Goal: Task Accomplishment & Management: Manage account settings

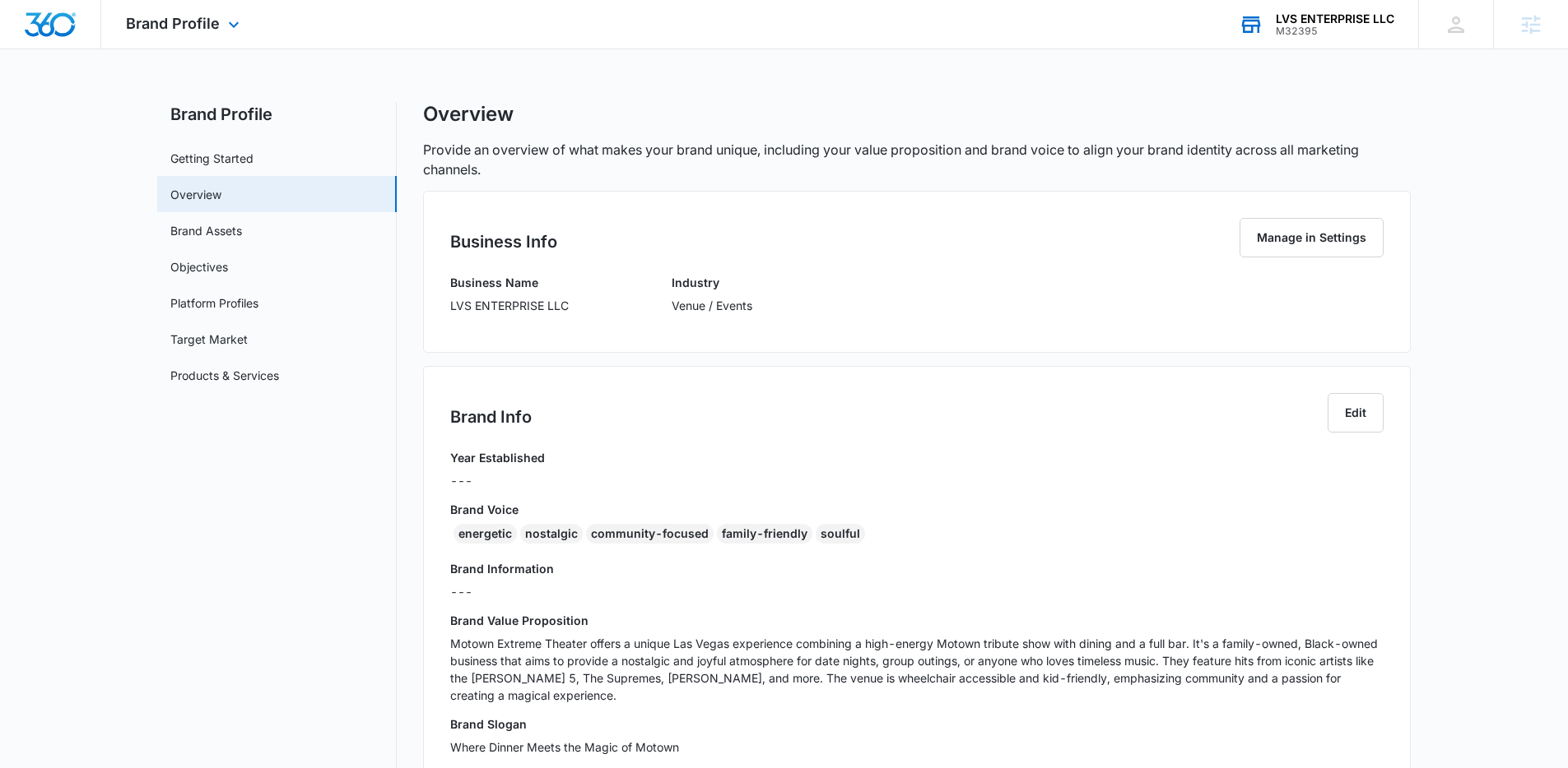
click at [1376, 27] on div "M32395" at bounding box center [1334, 31] width 118 height 11
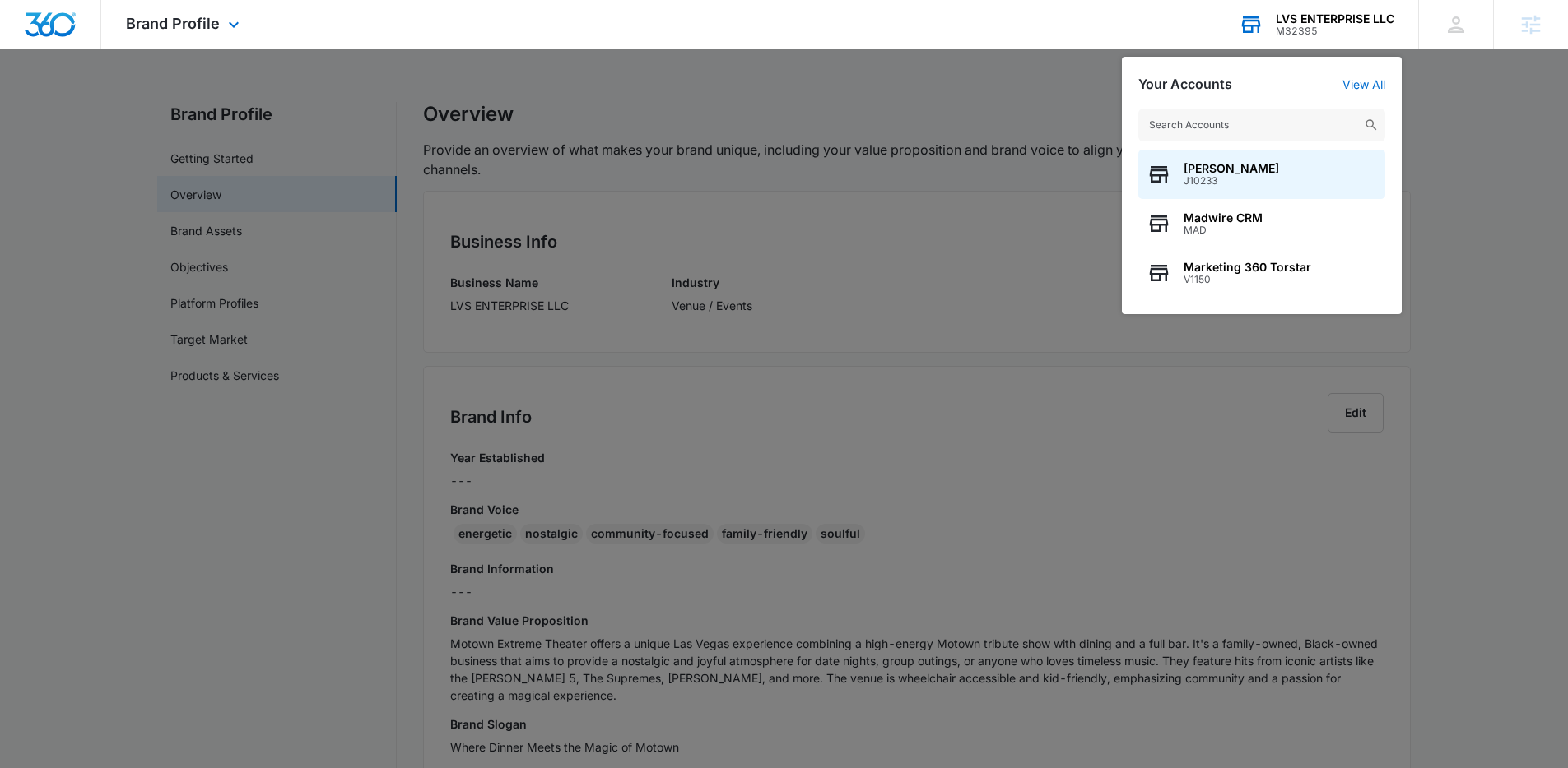
click at [1257, 129] on input "text" at bounding box center [1261, 125] width 247 height 33
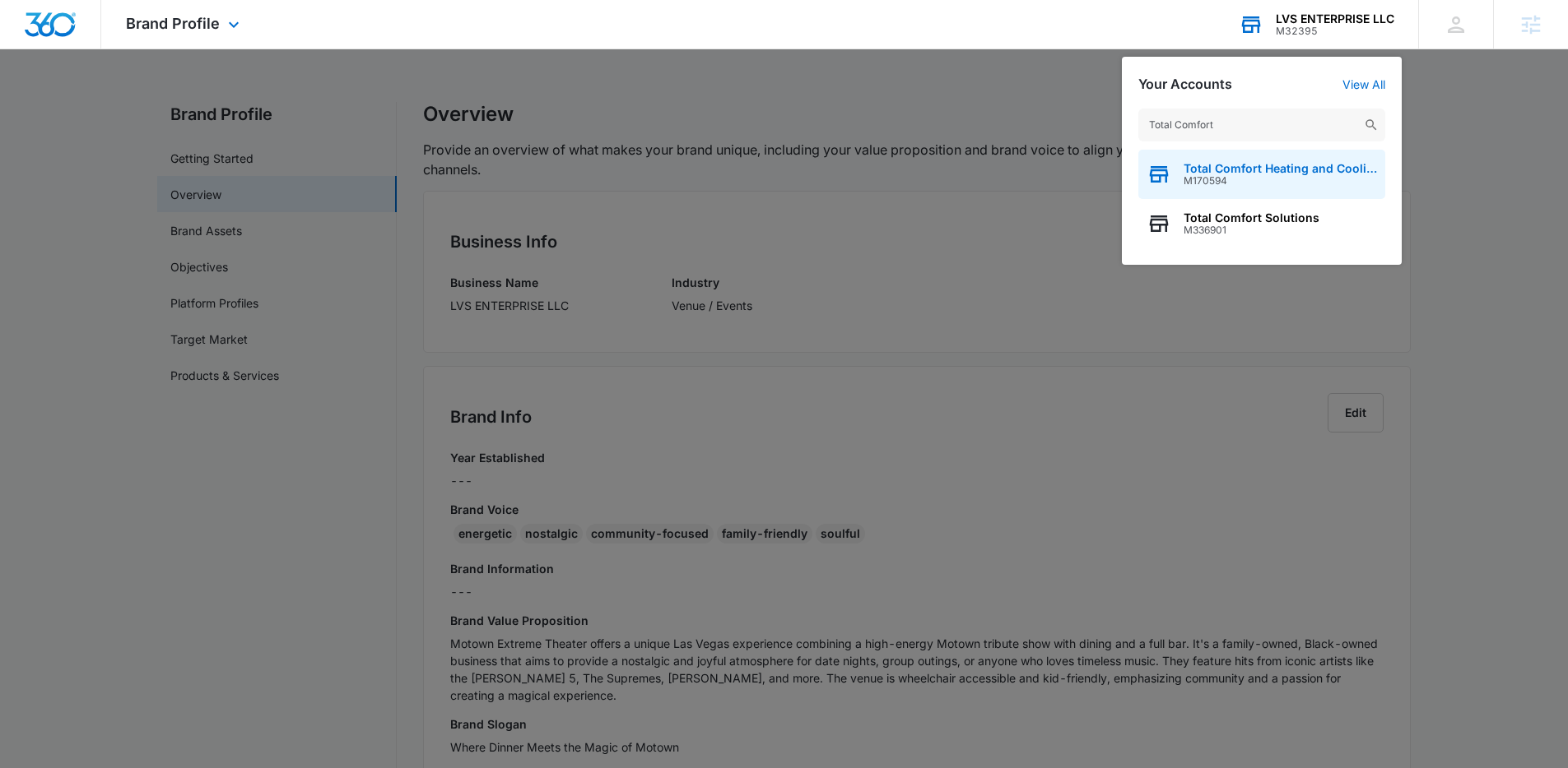
type input "Total Comfort"
click at [1252, 173] on span "Total Comfort Heating and Cooling" at bounding box center [1280, 168] width 193 height 13
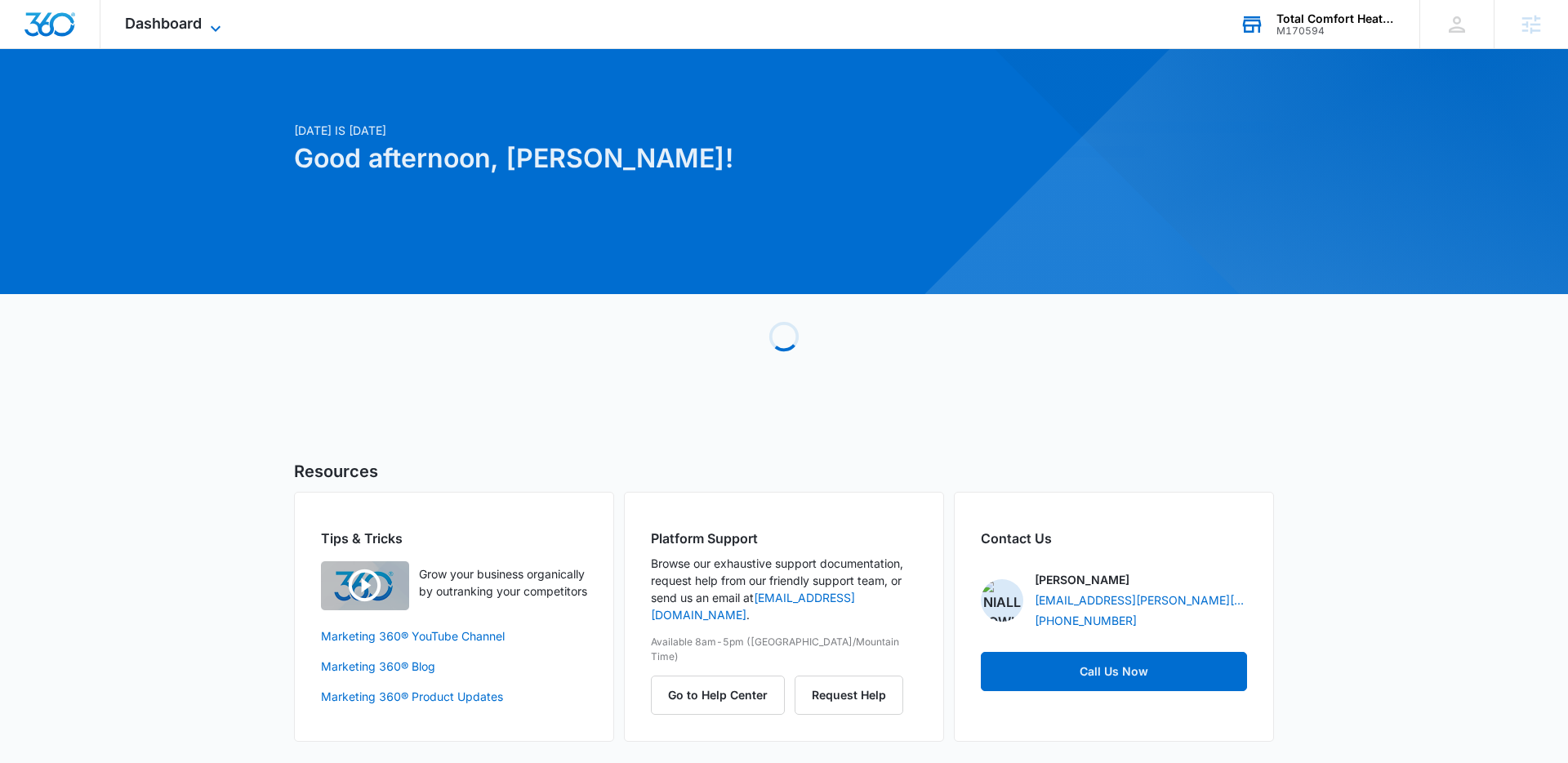
click at [193, 20] on span "Dashboard" at bounding box center [164, 23] width 77 height 17
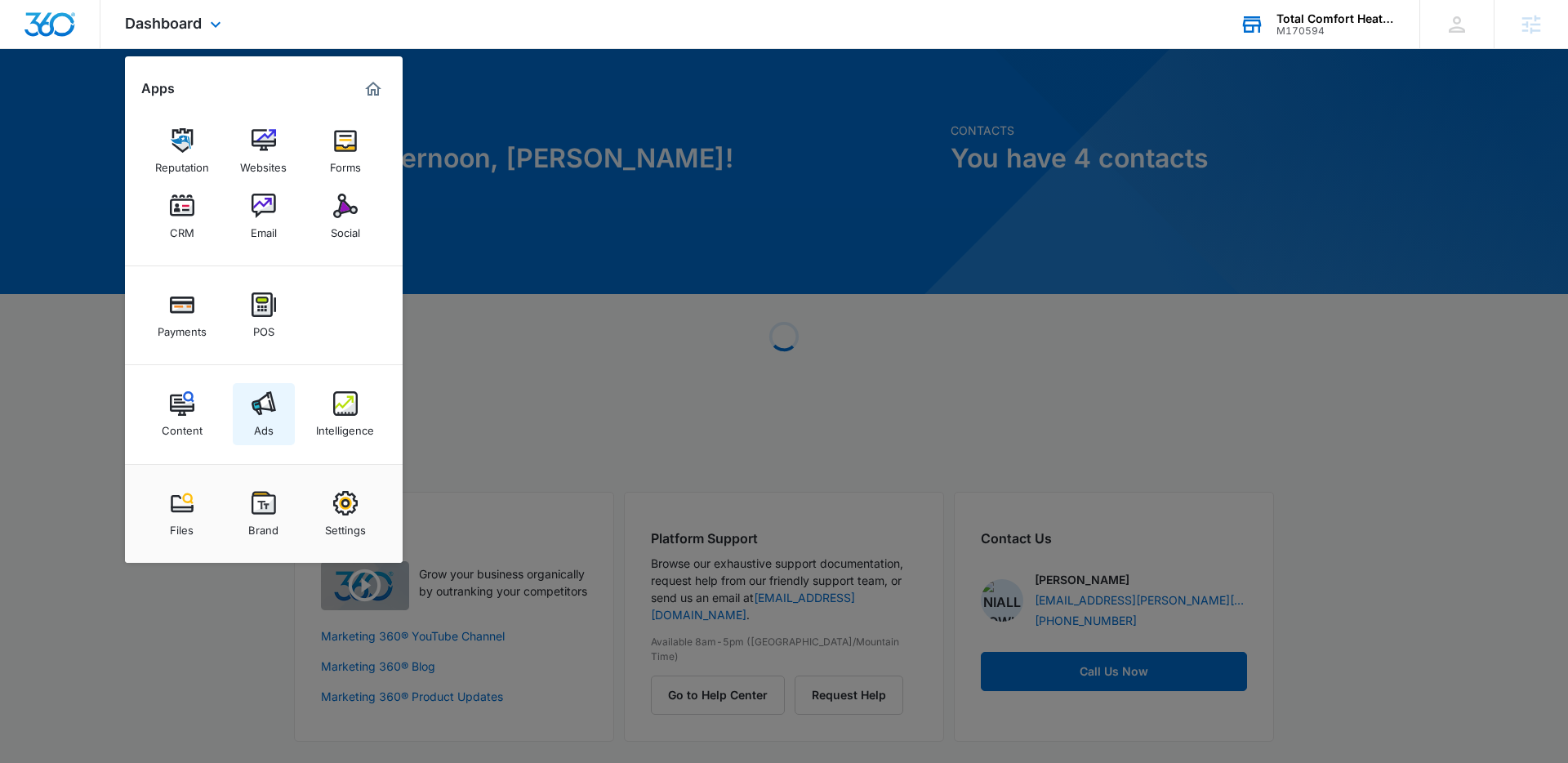
click at [286, 397] on link "Ads" at bounding box center [264, 414] width 62 height 62
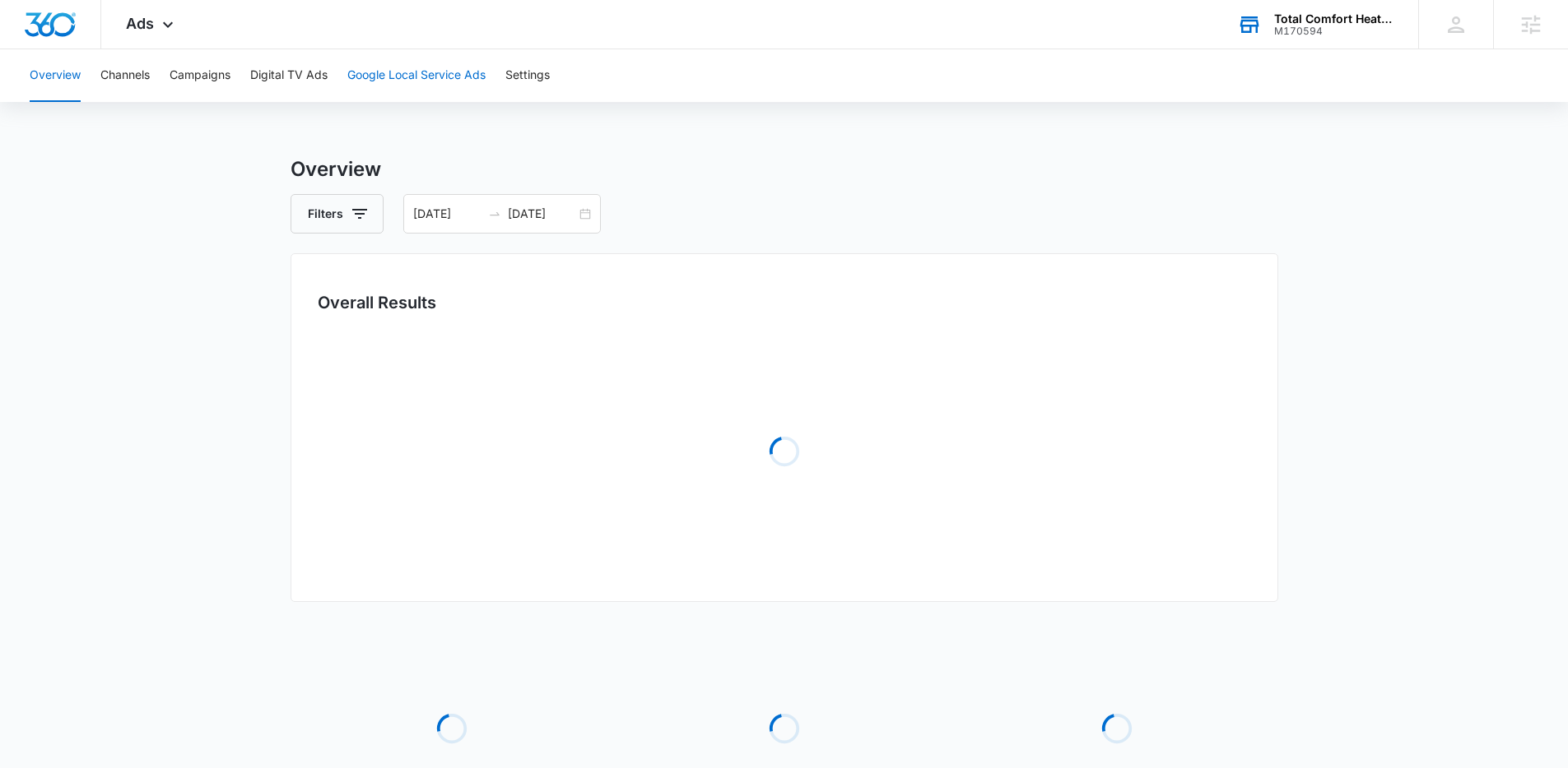
click at [401, 77] on button "Google Local Service Ads" at bounding box center [416, 75] width 138 height 53
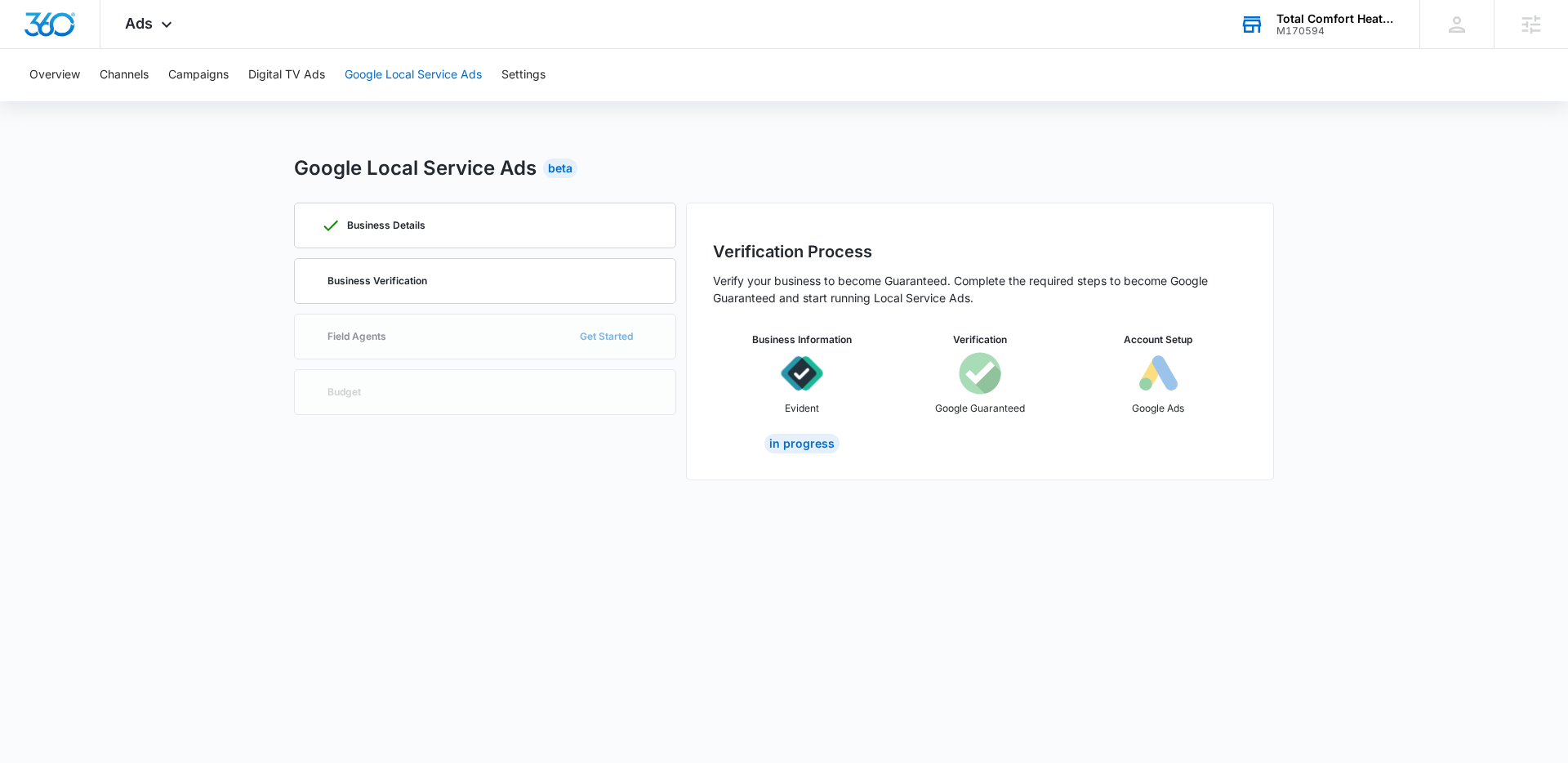
click at [401, 72] on button "Google Local Service Ads" at bounding box center [413, 75] width 137 height 52
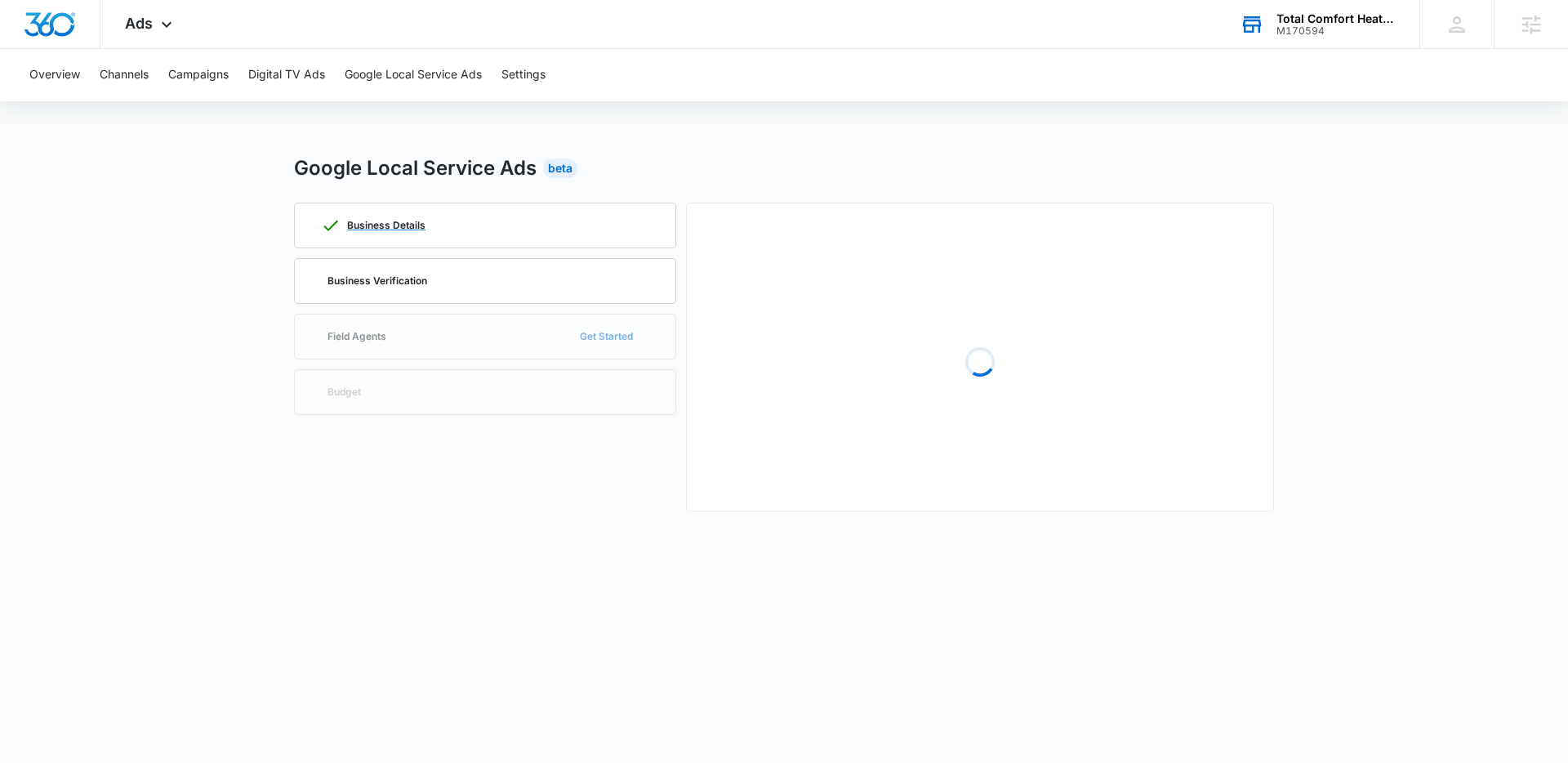
click at [448, 224] on div "Business Details" at bounding box center [485, 225] width 328 height 44
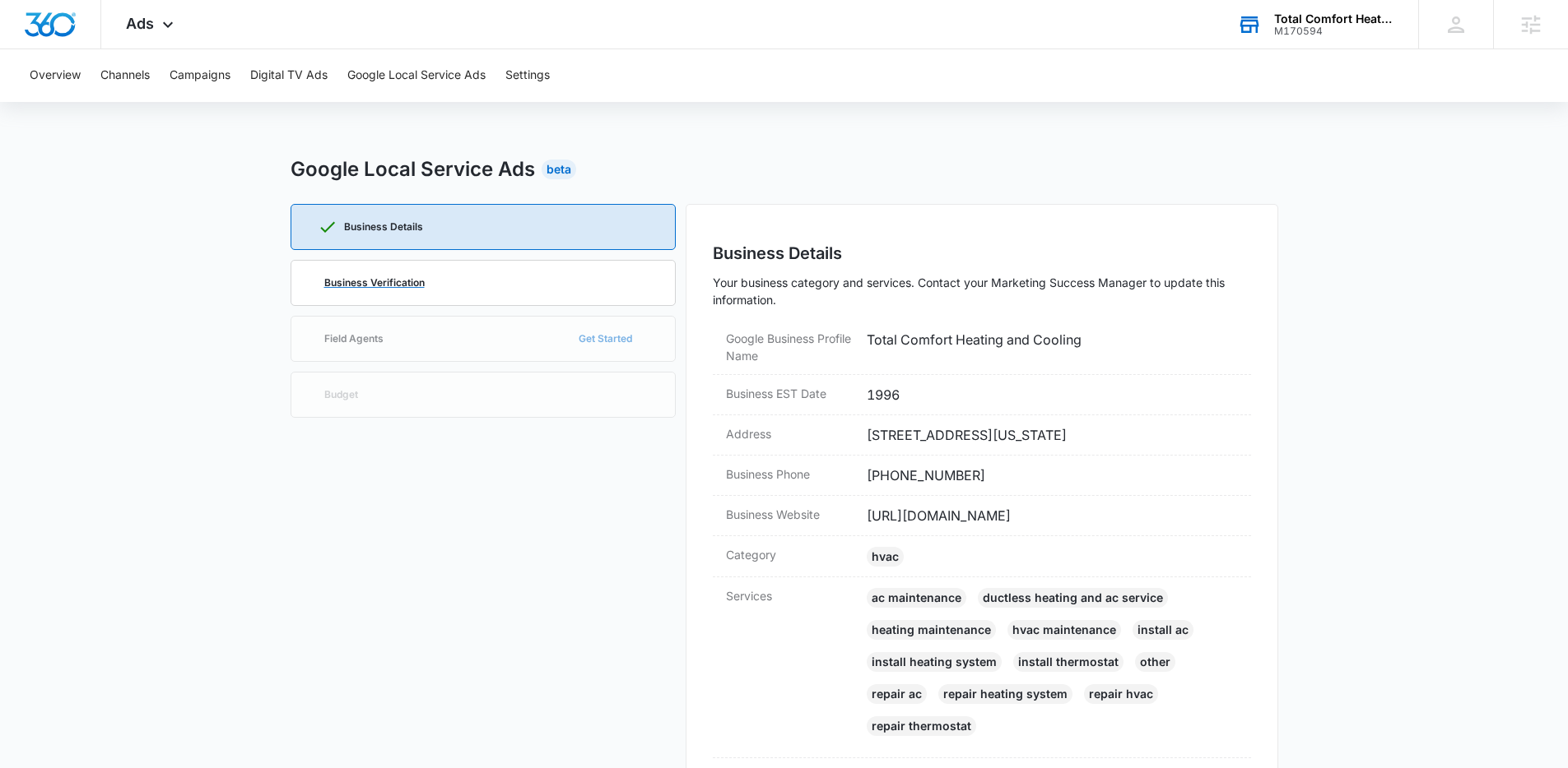
click at [514, 279] on div "Business Verification" at bounding box center [483, 282] width 331 height 44
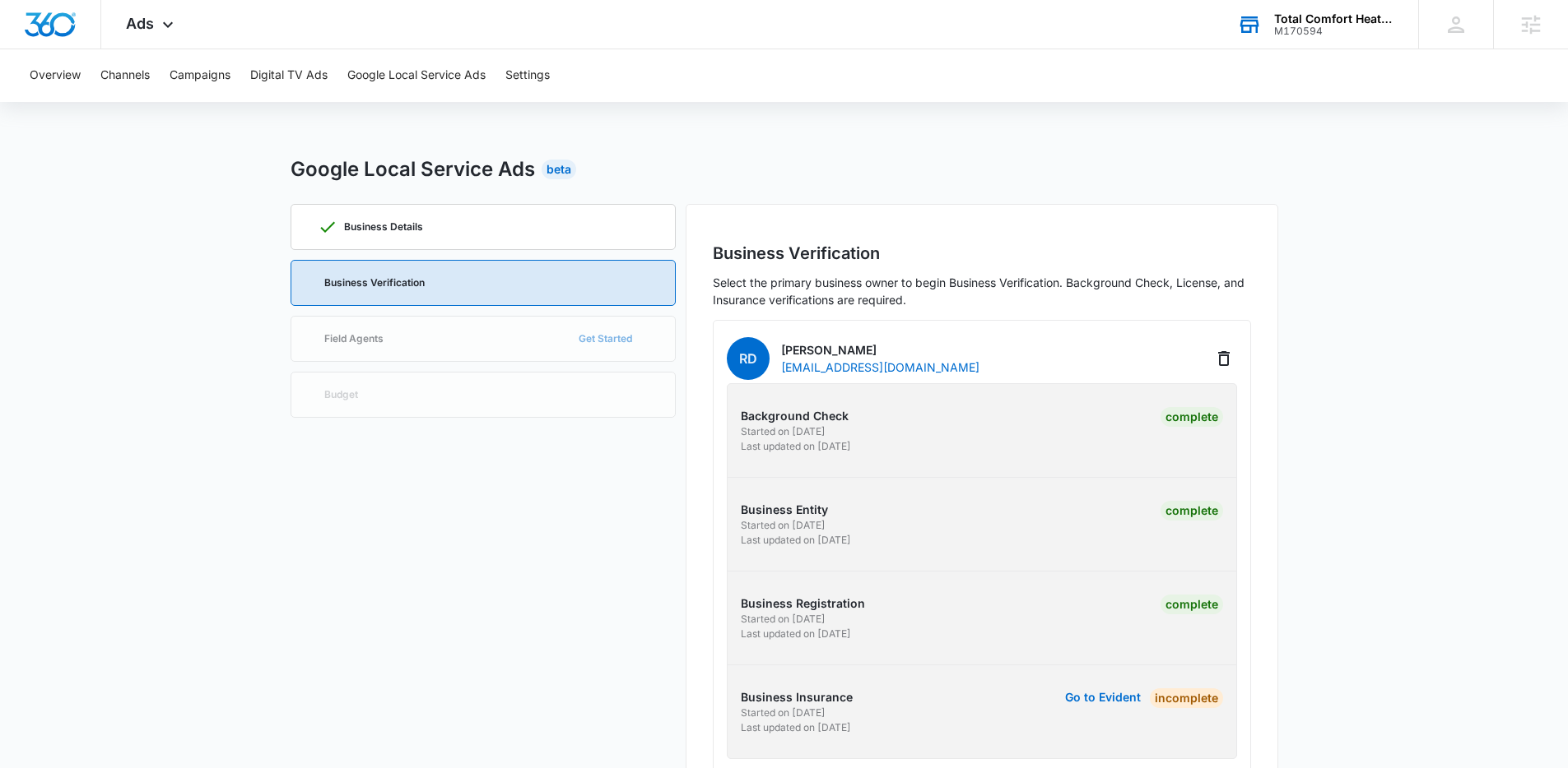
click at [965, 167] on div "Google Local Service Ads Beta" at bounding box center [784, 169] width 988 height 29
click at [143, 22] on span "Ads" at bounding box center [140, 23] width 28 height 17
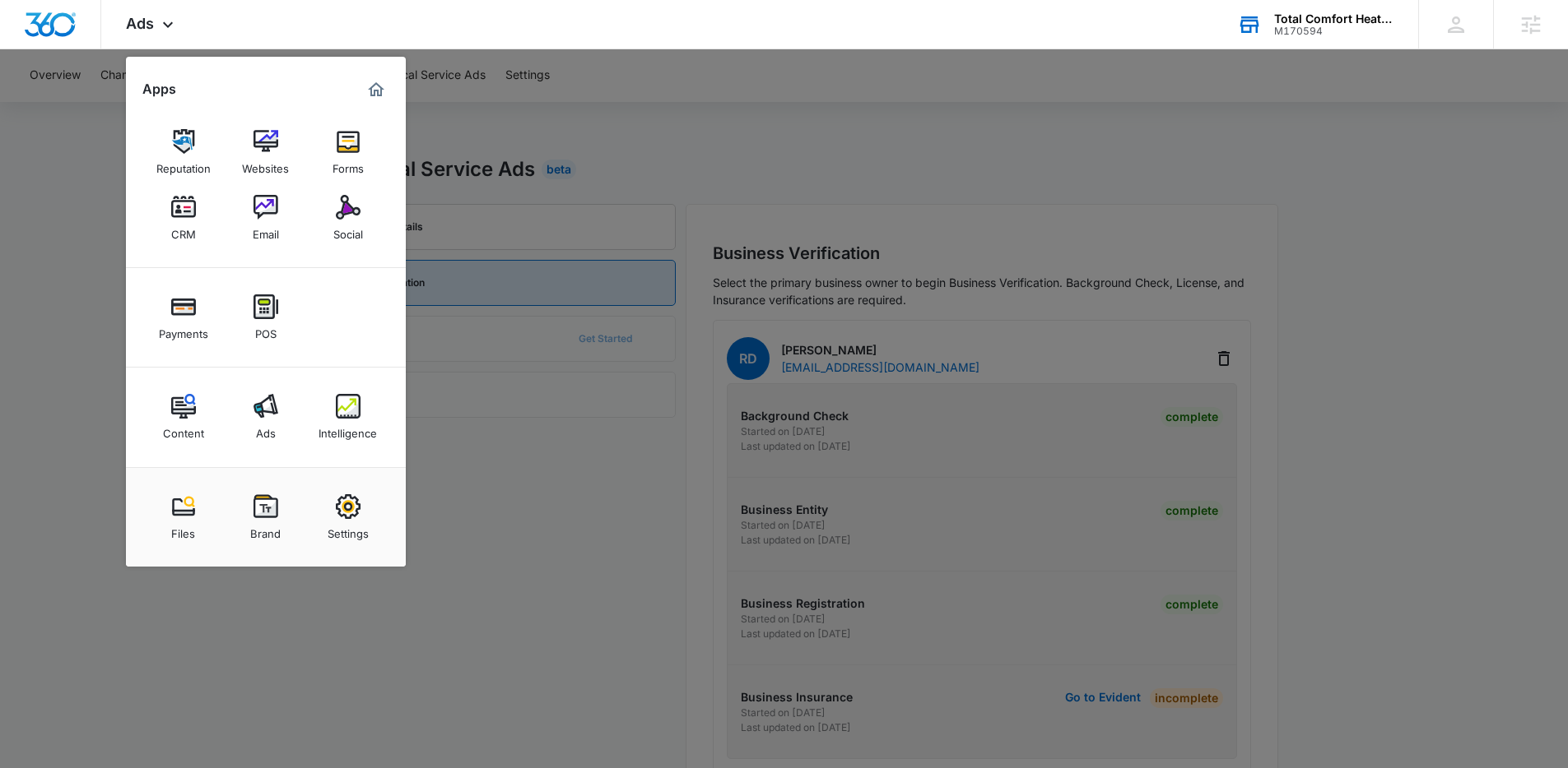
drag, startPoint x: 1145, startPoint y: 166, endPoint x: 1353, endPoint y: 54, distance: 236.2
click at [1149, 165] on div at bounding box center [784, 384] width 1568 height 768
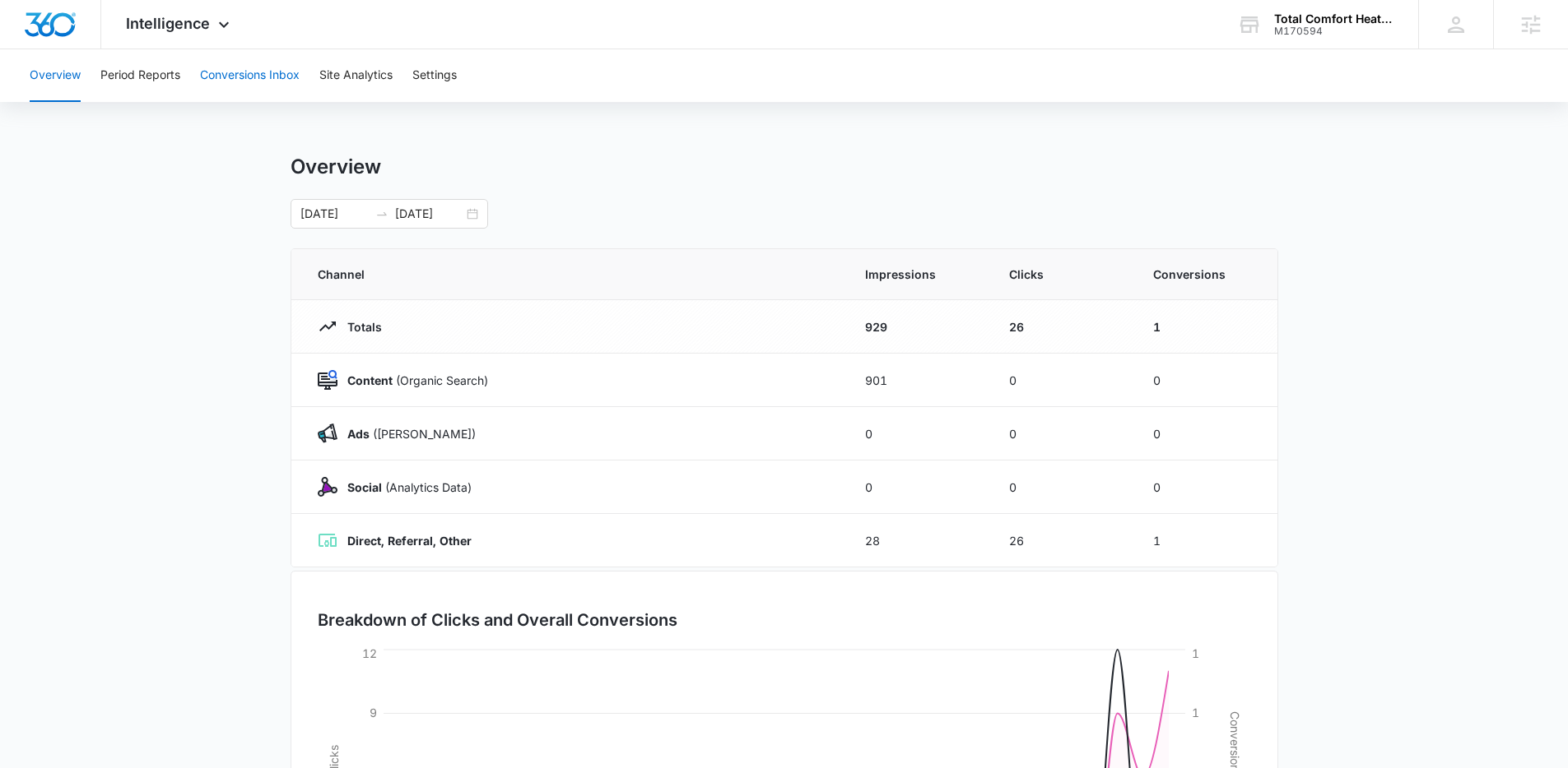
click at [249, 72] on button "Conversions Inbox" at bounding box center [250, 75] width 99 height 53
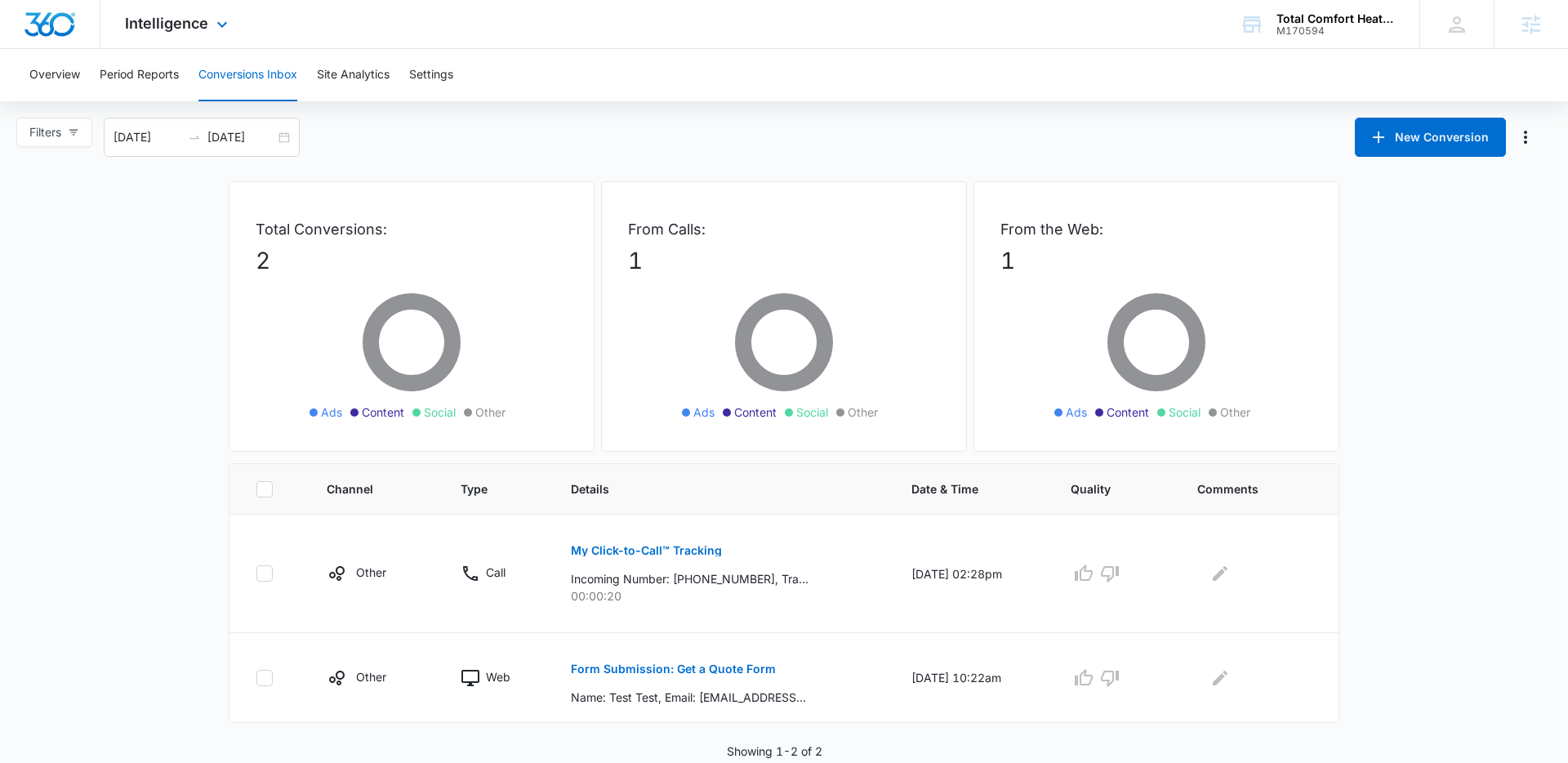
click at [200, 45] on div "Intelligence Apps Reputation Websites Forms CRM Email Social Payments POS Conte…" at bounding box center [178, 24] width 156 height 48
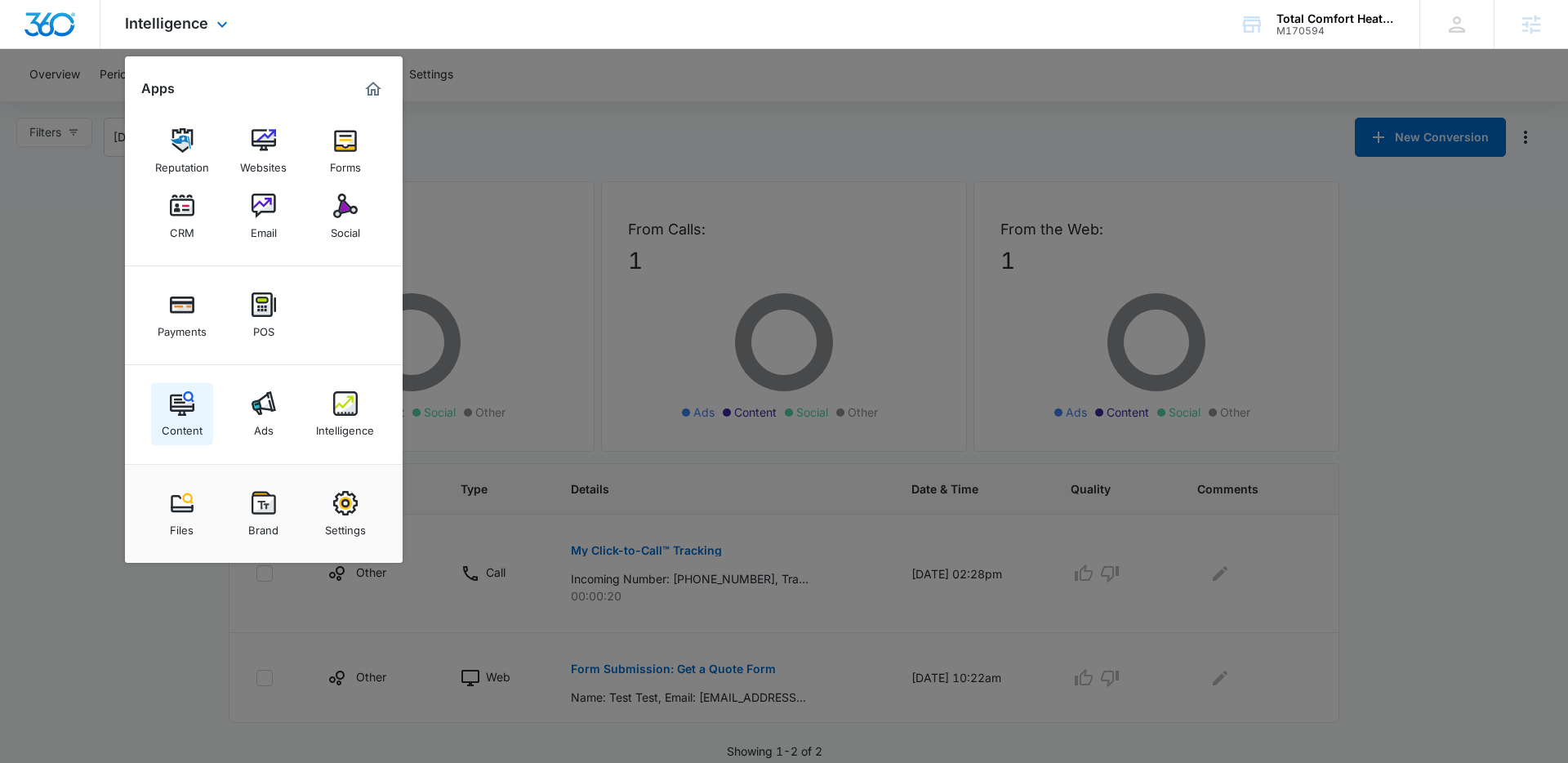
click at [189, 412] on img at bounding box center [182, 404] width 25 height 25
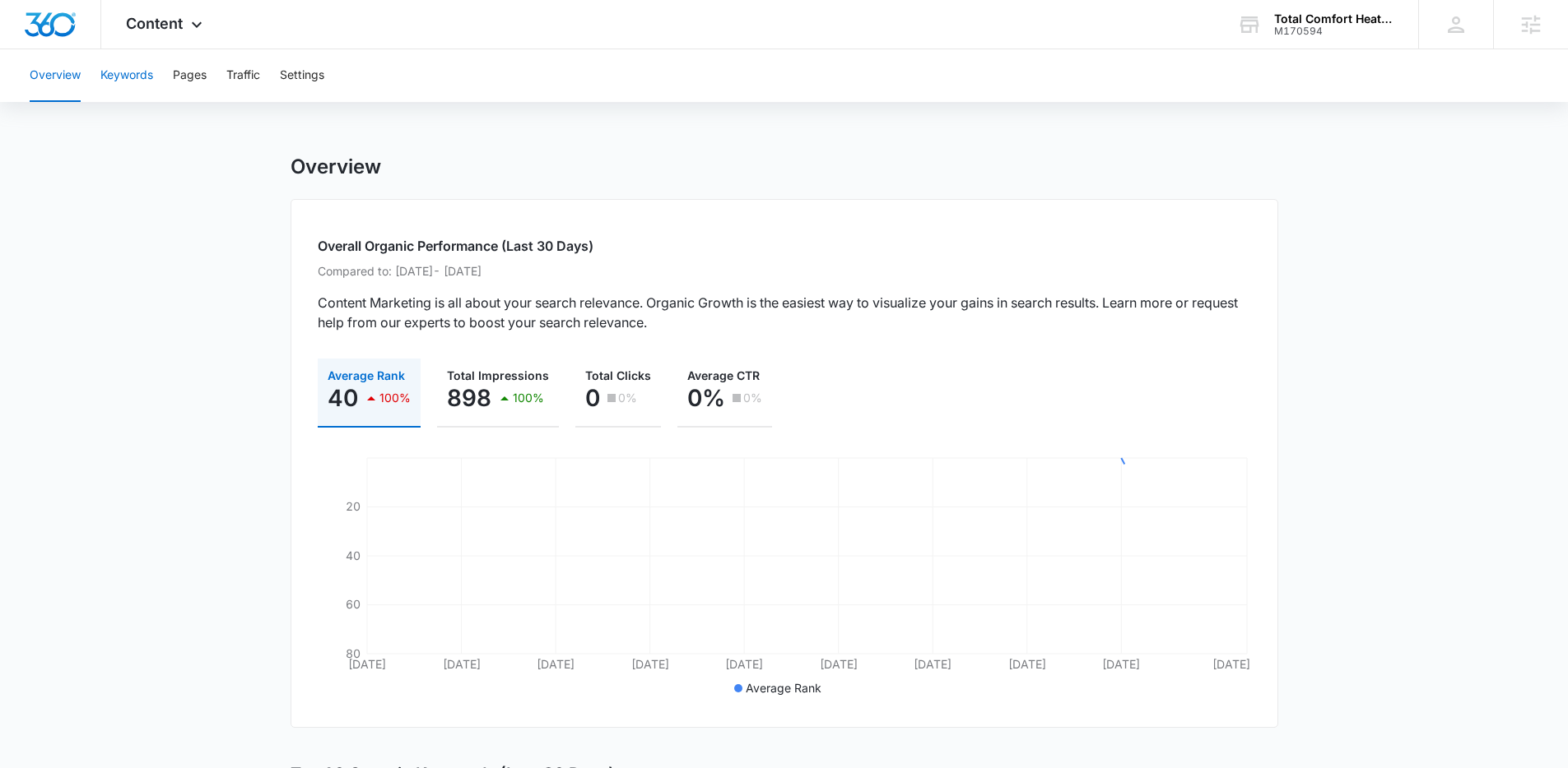
click at [150, 79] on button "Keywords" at bounding box center [126, 75] width 53 height 53
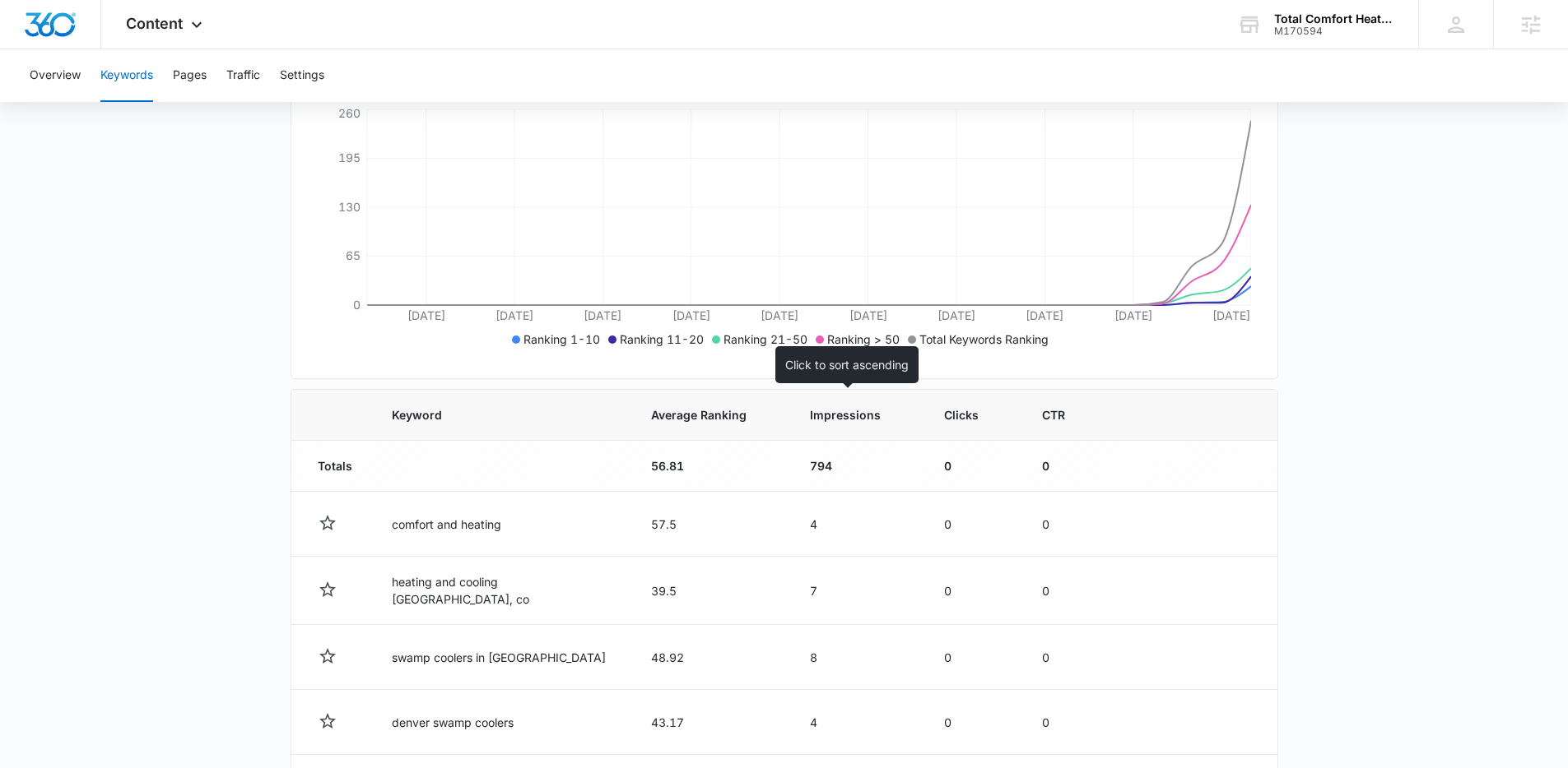
click at [855, 412] on span "Impressions" at bounding box center [845, 415] width 71 height 17
click at [840, 412] on span "Impressions" at bounding box center [845, 415] width 71 height 17
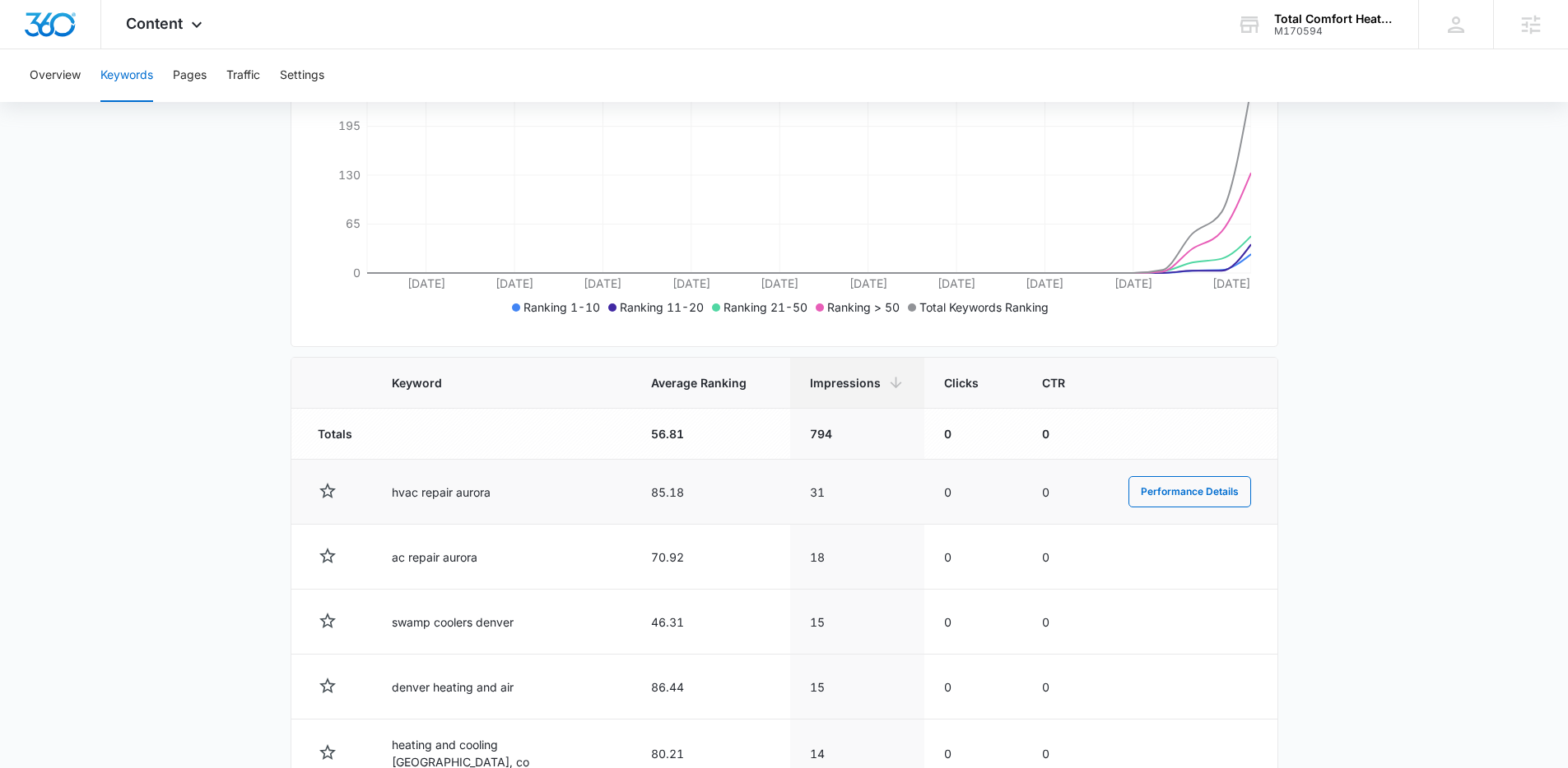
scroll to position [406, 0]
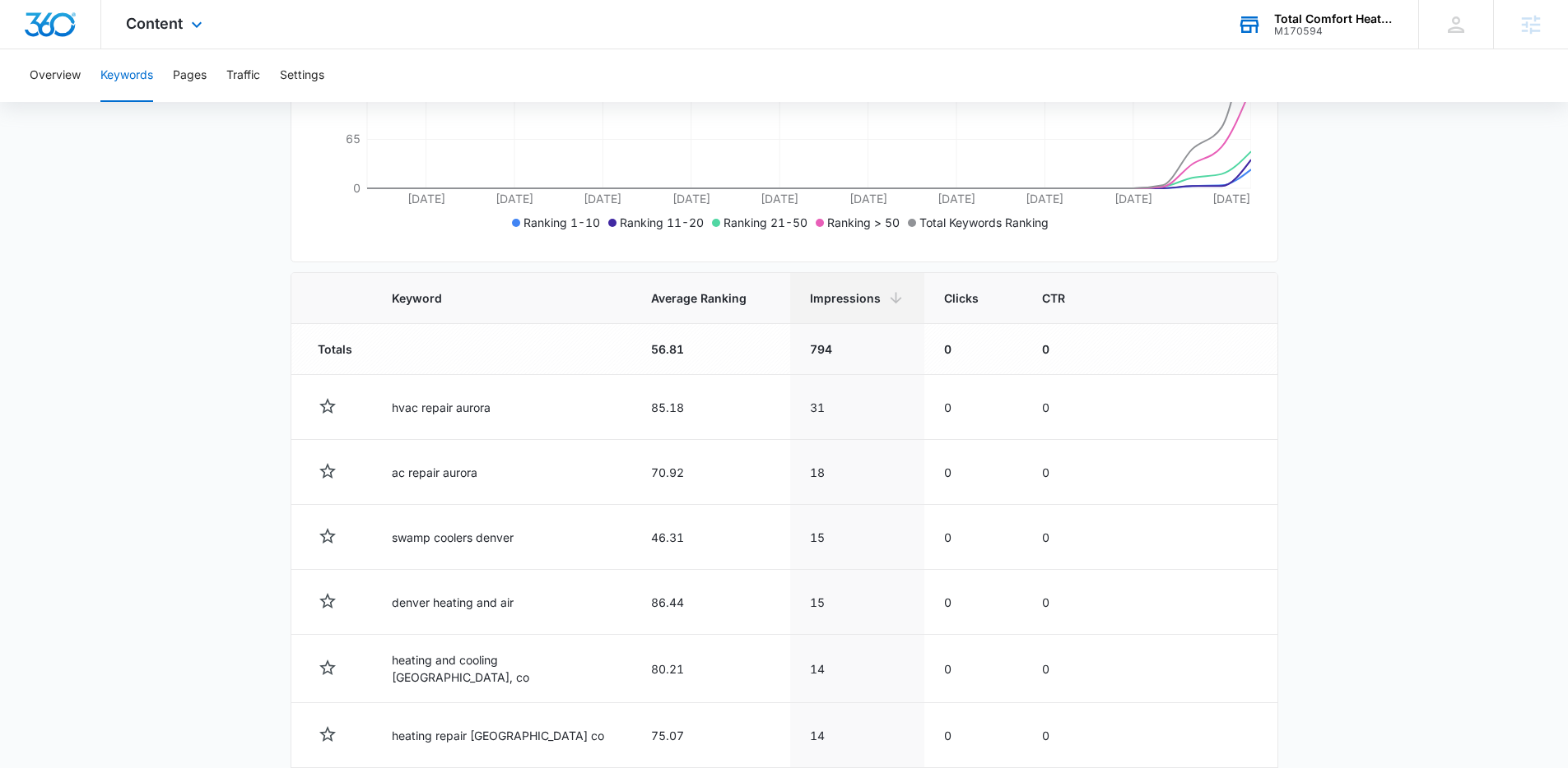
click at [1326, 21] on div "Total Comfort Heating and Cooling" at bounding box center [1334, 18] width 120 height 13
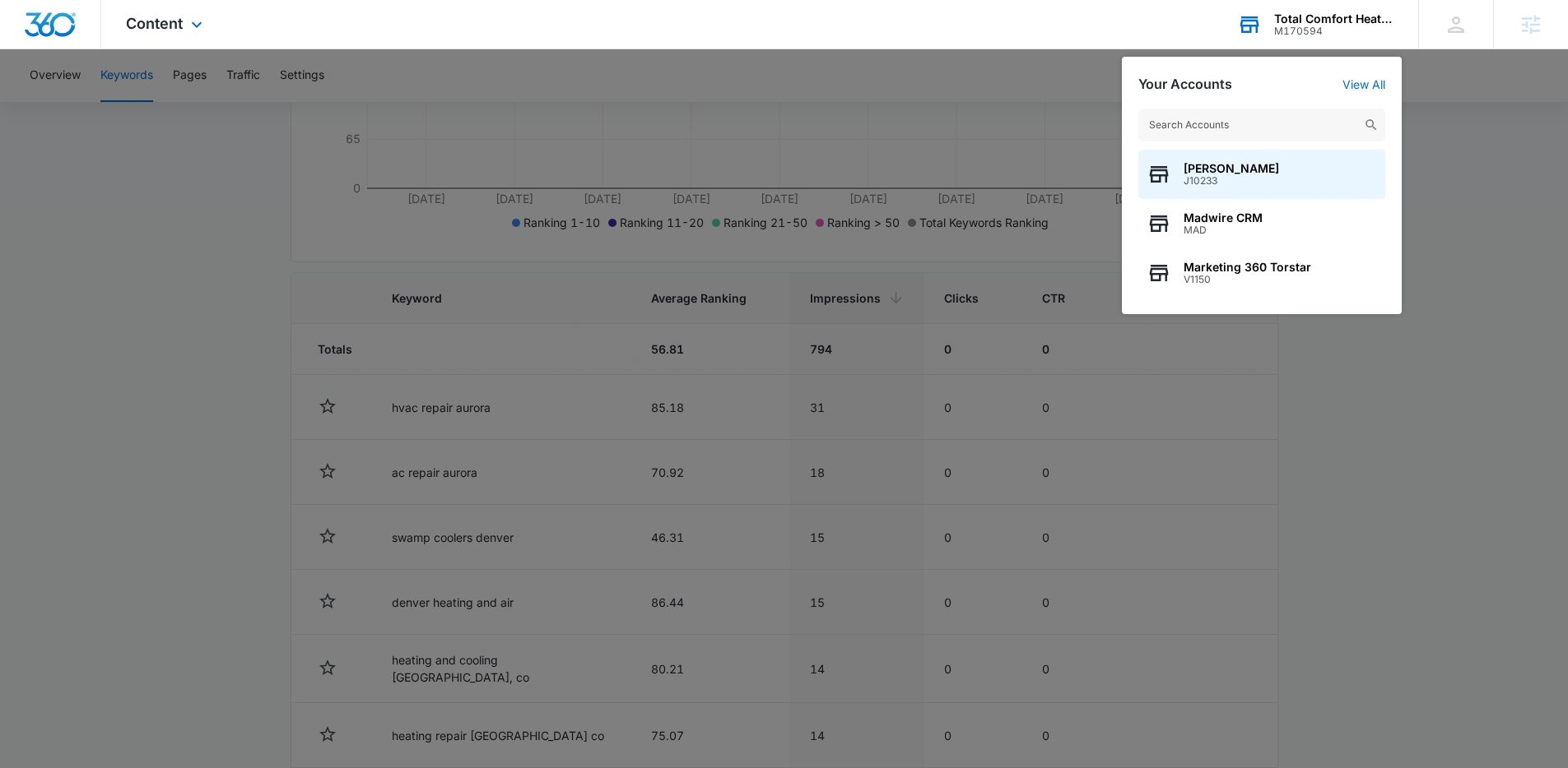
click at [1249, 140] on input "text" at bounding box center [1261, 125] width 247 height 33
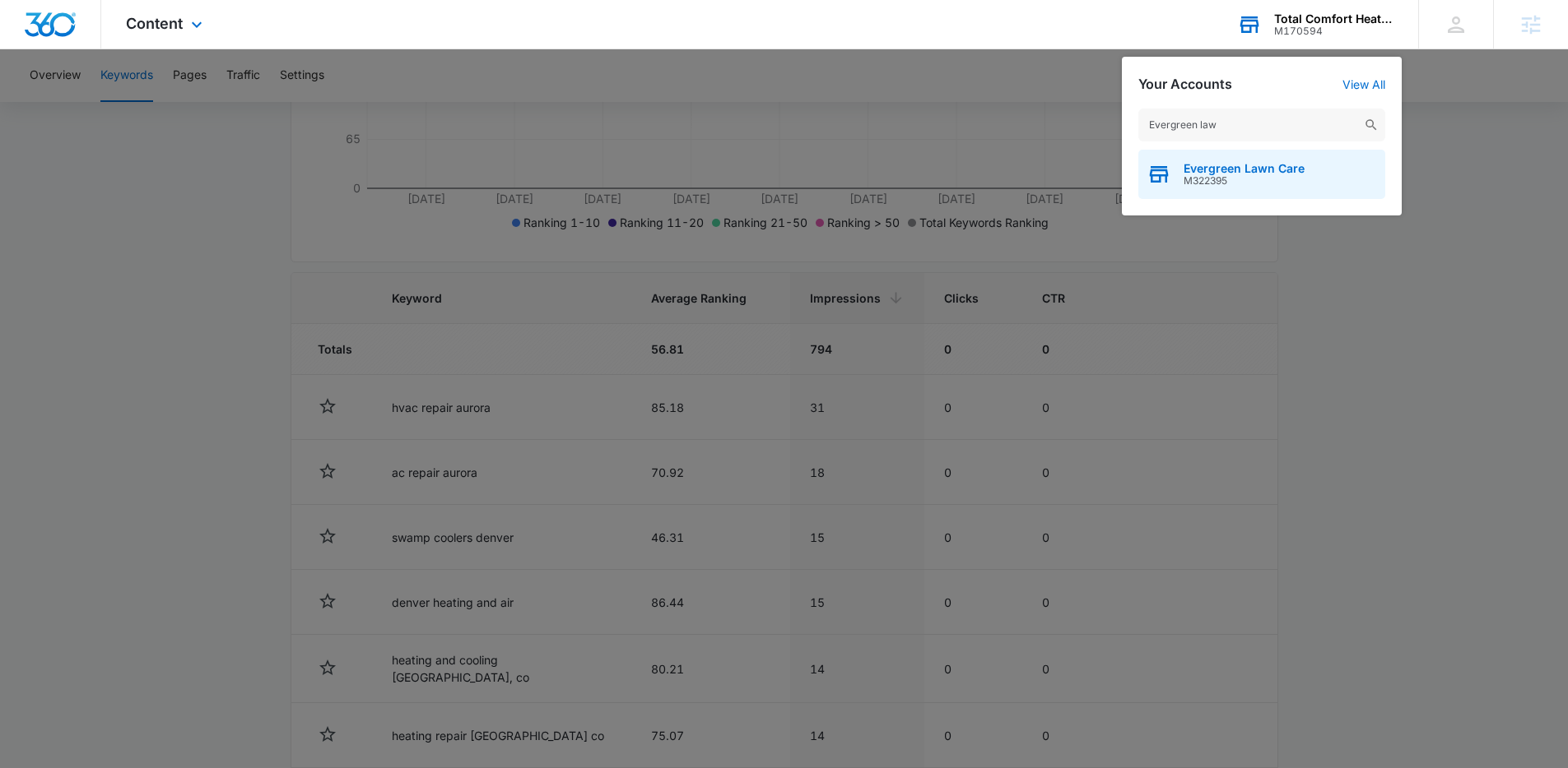
type input "Evergreen law"
click at [1252, 167] on span "Evergreen Lawn Care" at bounding box center [1244, 168] width 121 height 13
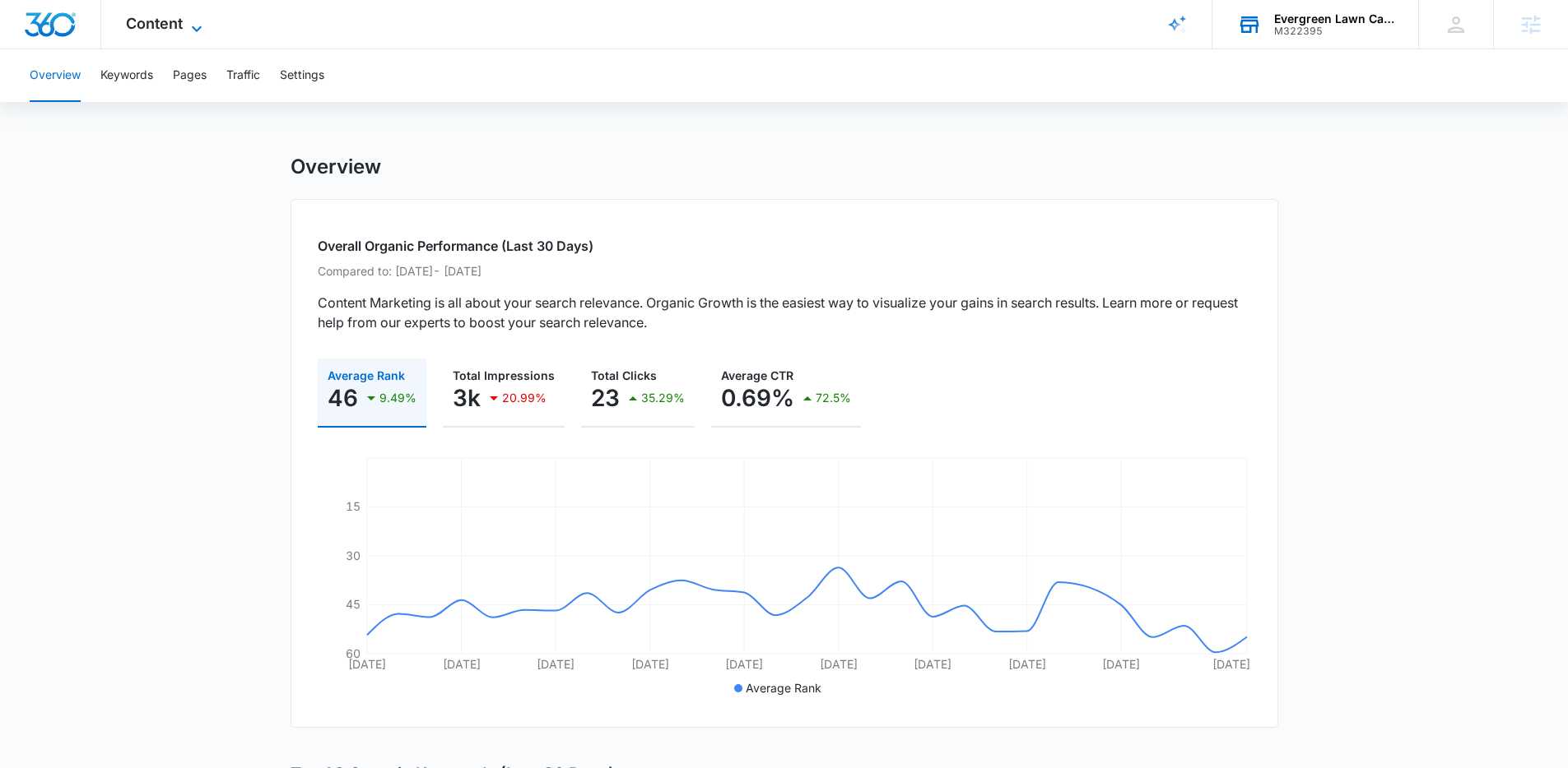
click at [144, 29] on span "Content" at bounding box center [155, 23] width 57 height 17
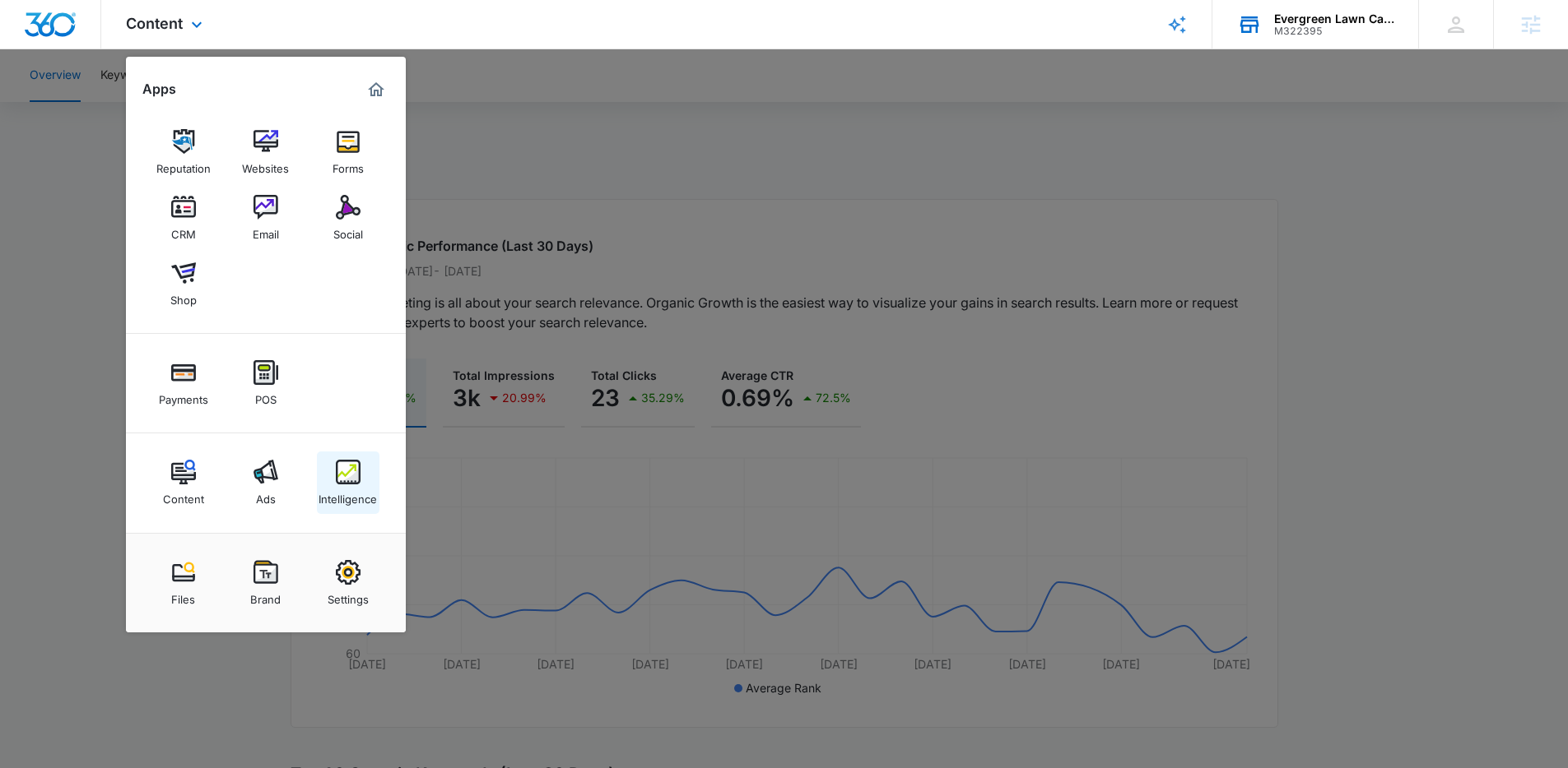
click at [333, 480] on link "Intelligence" at bounding box center [348, 482] width 62 height 62
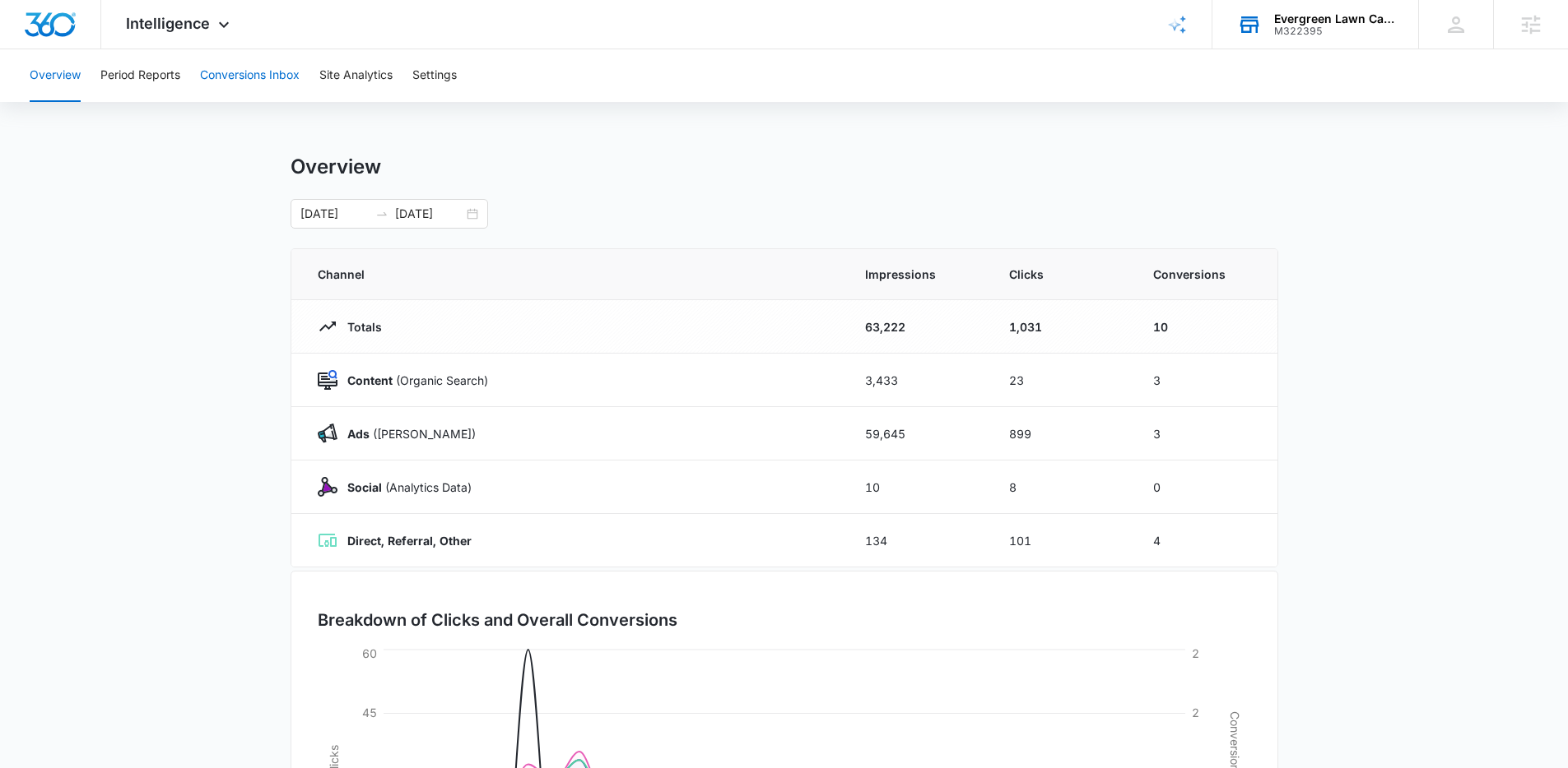
click at [266, 78] on button "Conversions Inbox" at bounding box center [250, 75] width 99 height 53
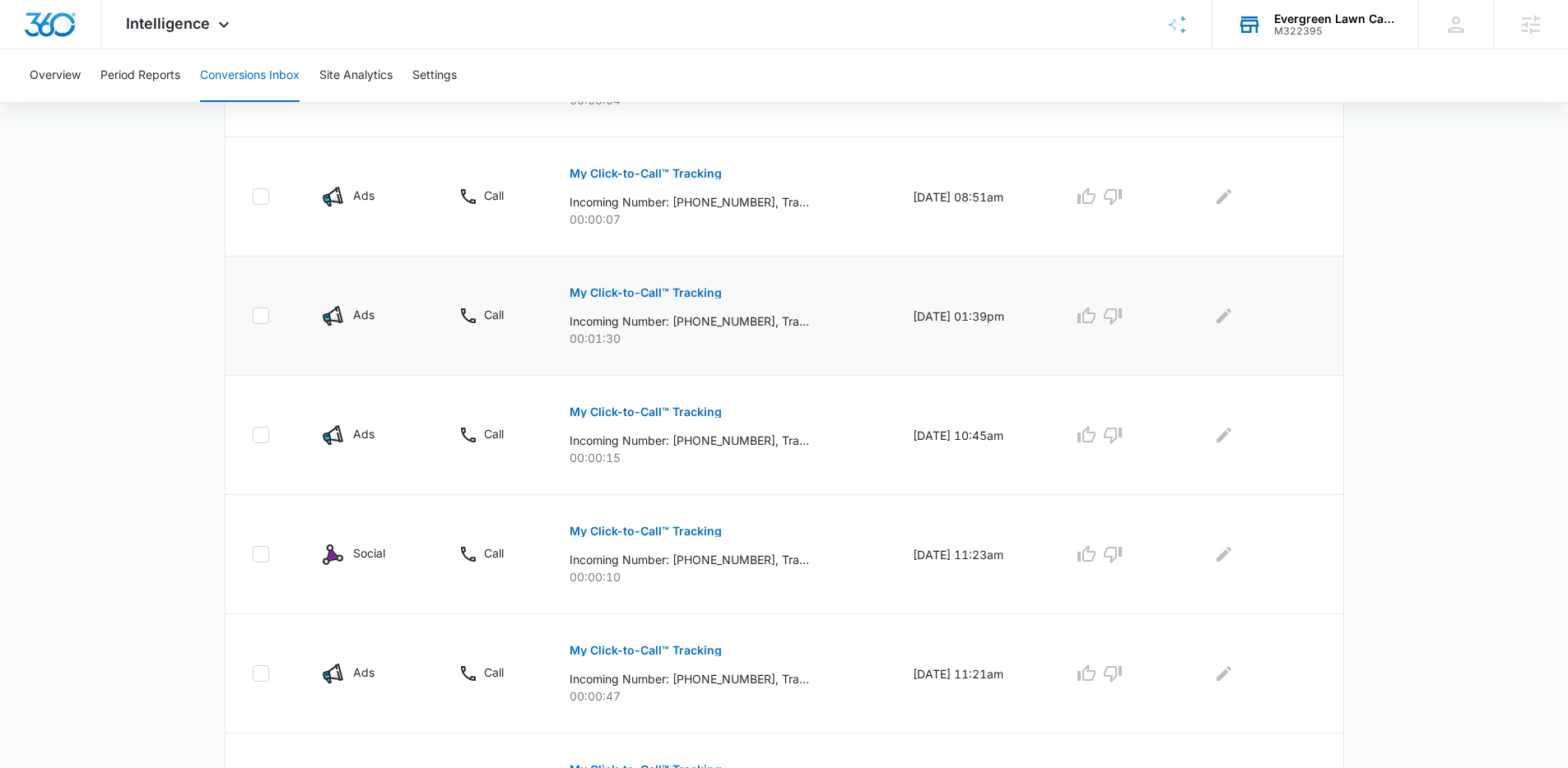
scroll to position [740, 0]
click at [650, 304] on button "My Click-to-Call™ Tracking" at bounding box center [646, 292] width 152 height 40
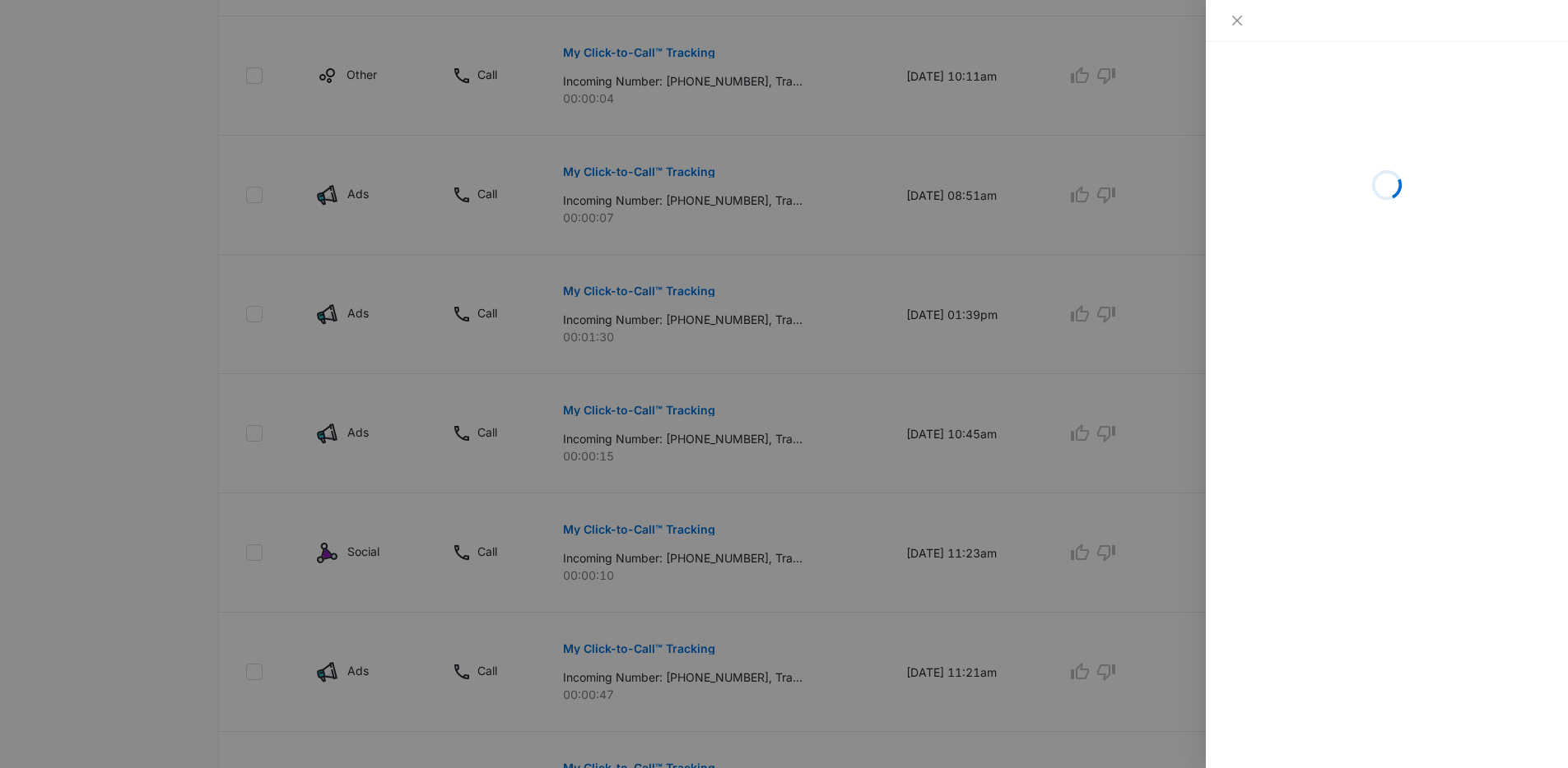
click at [1088, 276] on div at bounding box center [784, 384] width 1568 height 768
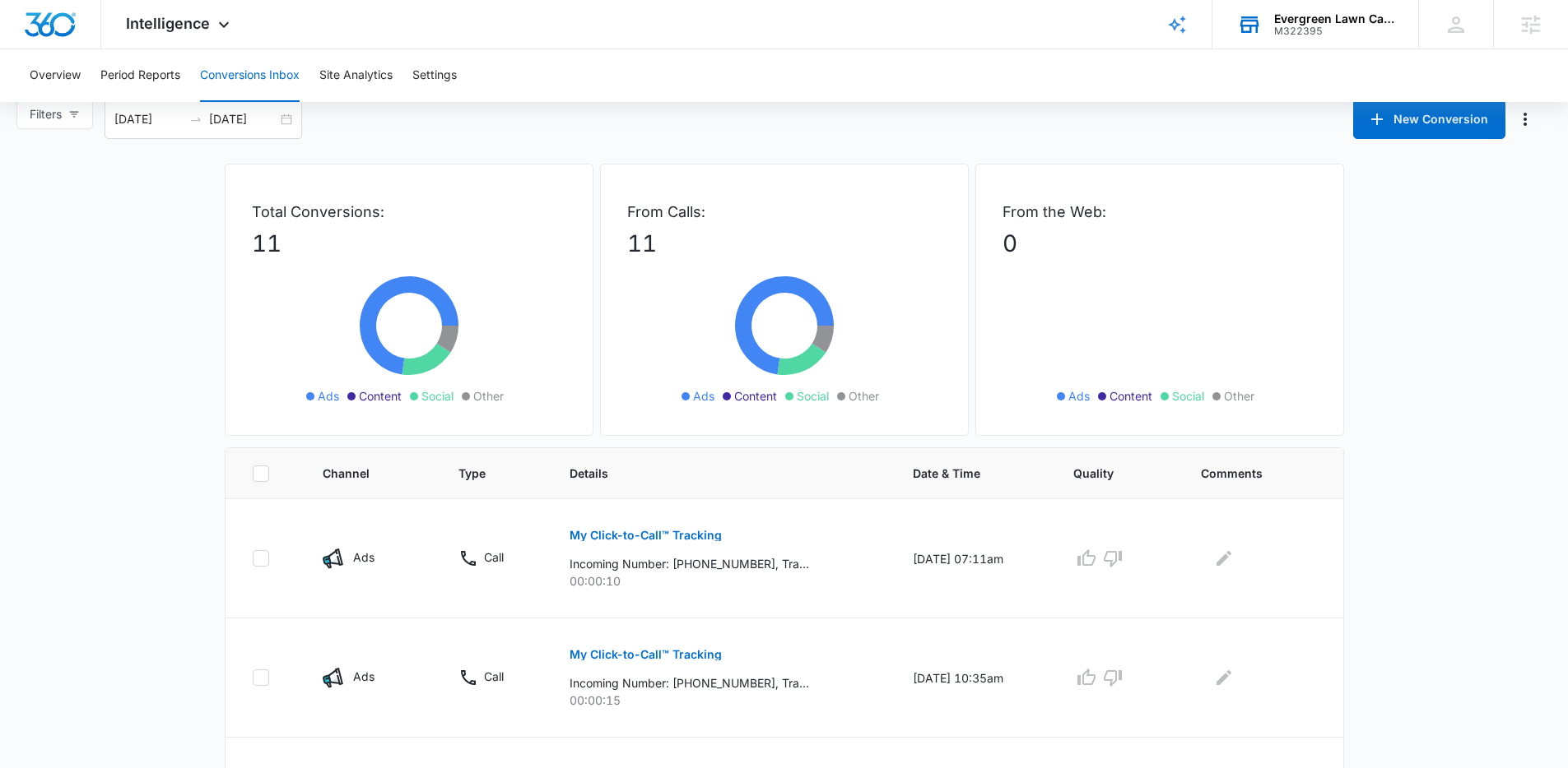
scroll to position [0, 0]
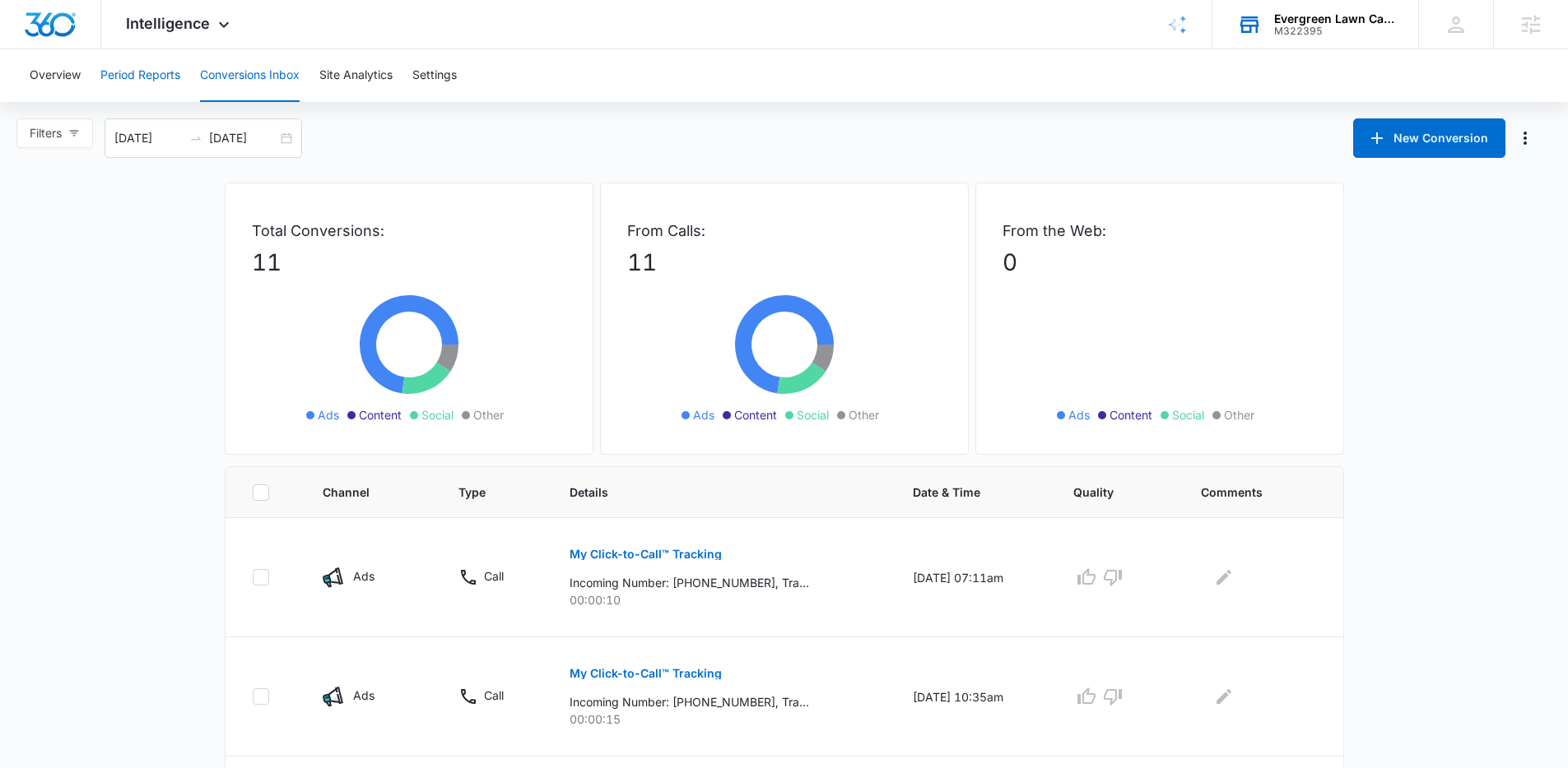
click at [143, 80] on button "Period Reports" at bounding box center [140, 75] width 79 height 53
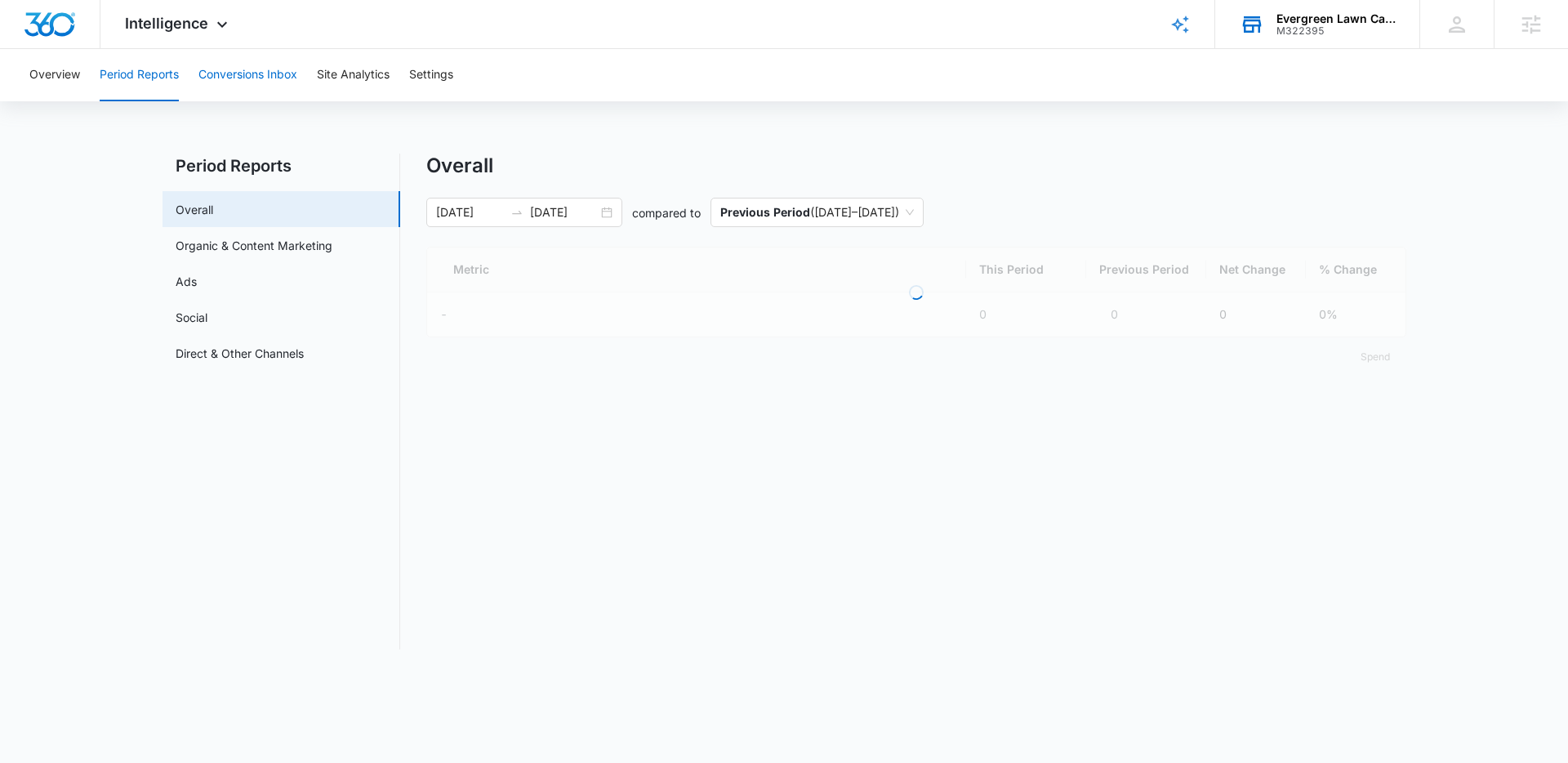
click at [247, 75] on button "Conversions Inbox" at bounding box center [248, 75] width 99 height 52
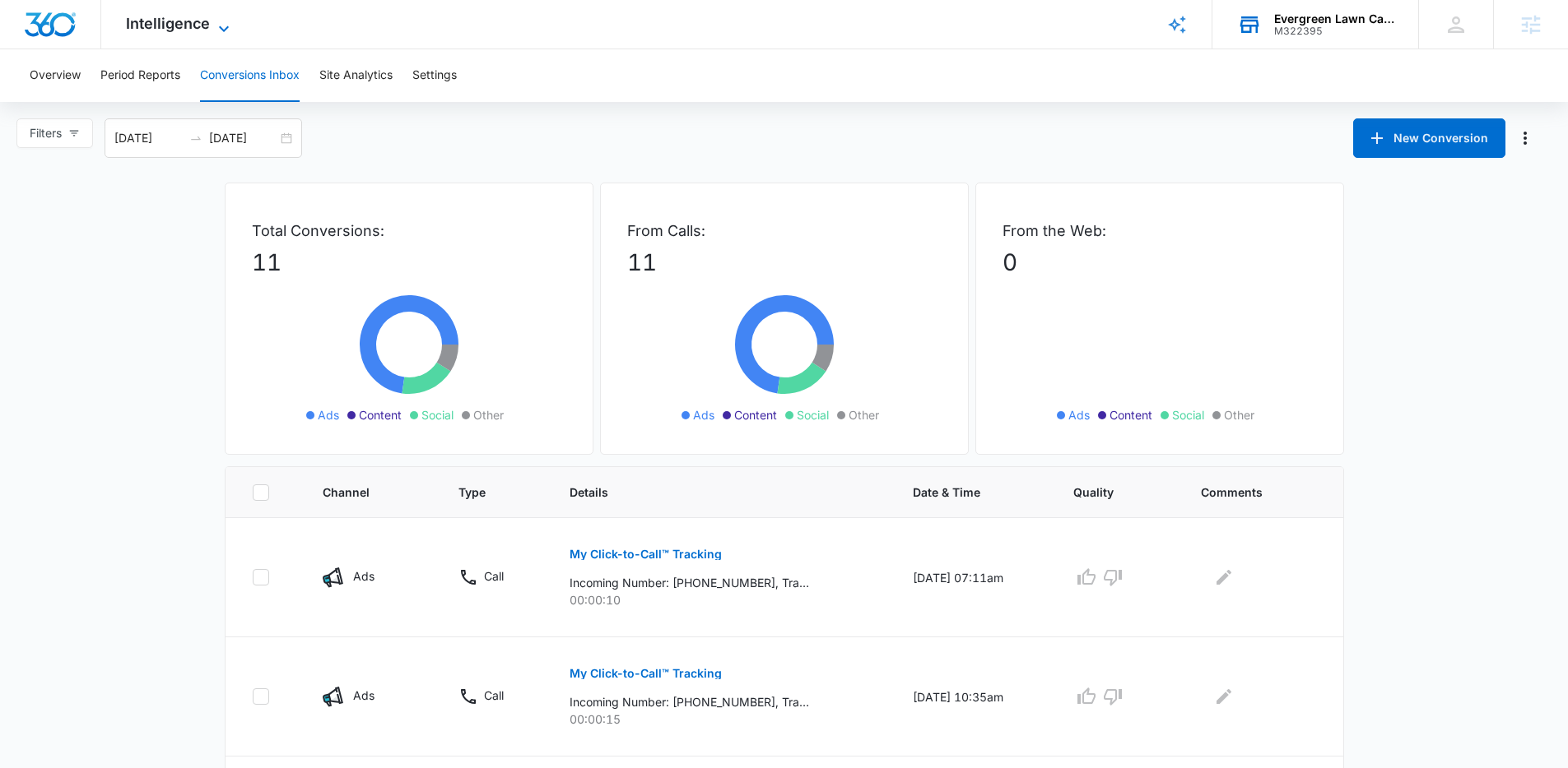
click at [185, 31] on span "Intelligence" at bounding box center [168, 23] width 84 height 17
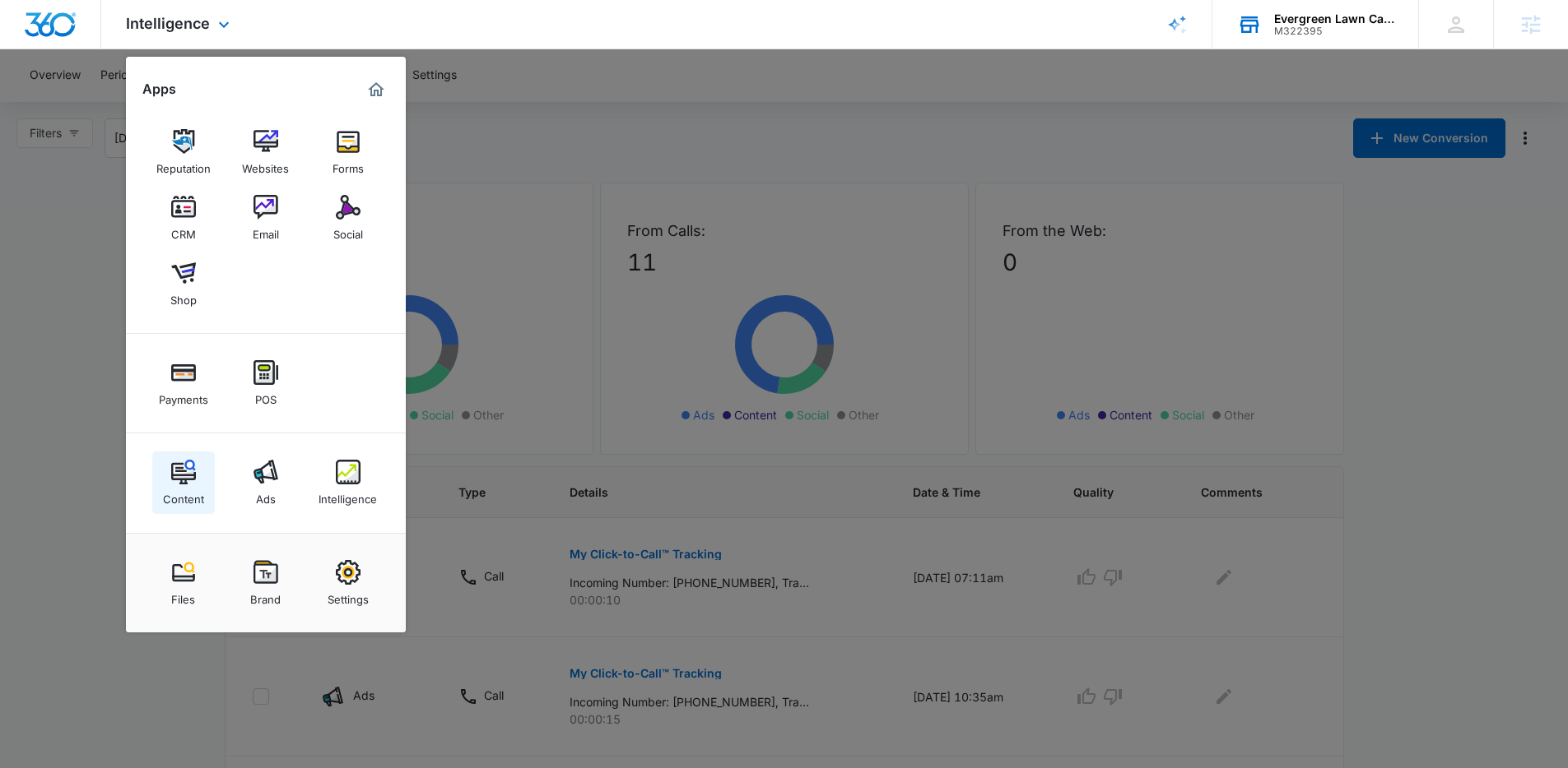
click at [192, 473] on img at bounding box center [183, 472] width 25 height 25
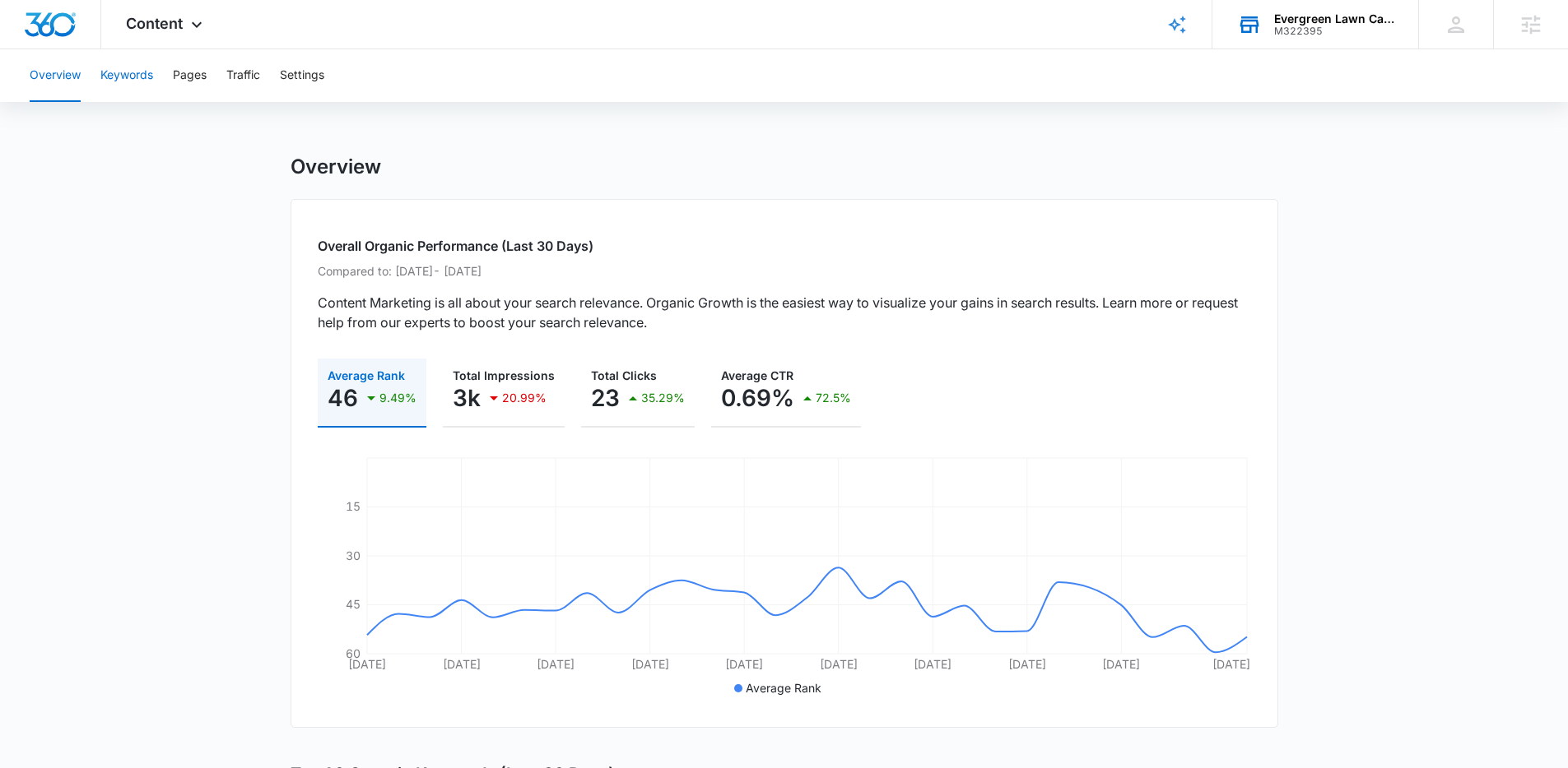
click at [144, 67] on button "Keywords" at bounding box center [126, 75] width 53 height 53
